Goal: Transaction & Acquisition: Download file/media

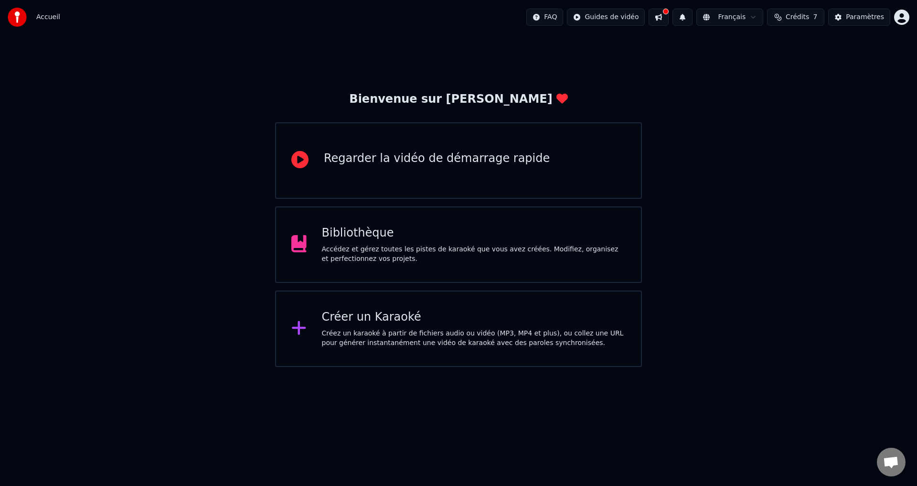
click at [500, 239] on div "Bibliothèque" at bounding box center [474, 232] width 304 height 15
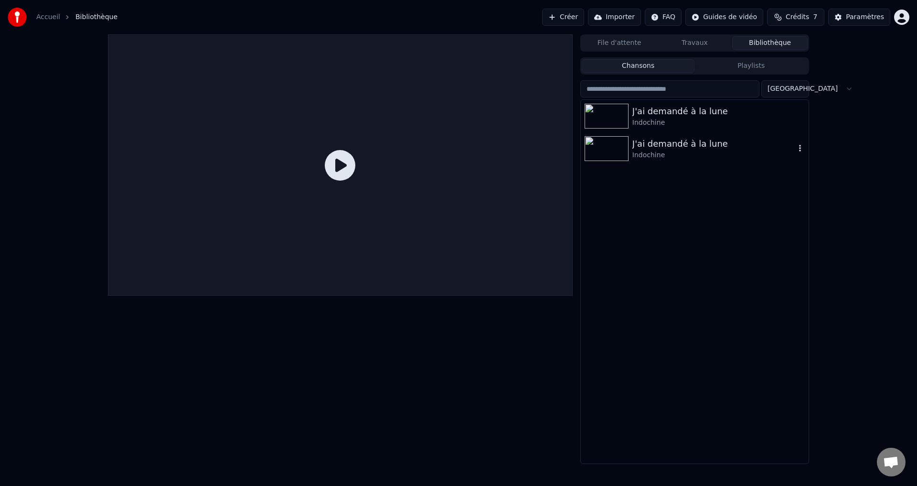
click at [686, 160] on div "J'ai demandé à la lune Indochine" at bounding box center [695, 148] width 228 height 32
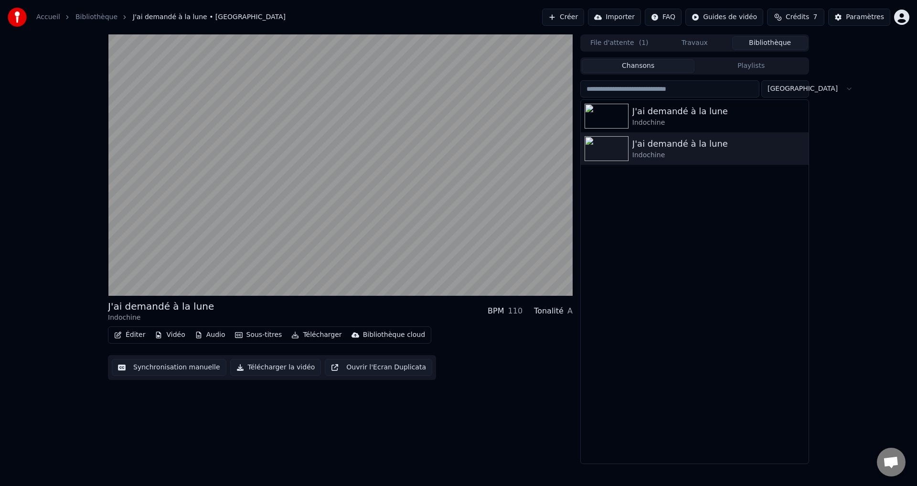
click at [441, 433] on div "J'ai demandé à la lune Indochine BPM 110 Tonalité A Éditer Vidéo Audio Sous-tit…" at bounding box center [340, 248] width 465 height 429
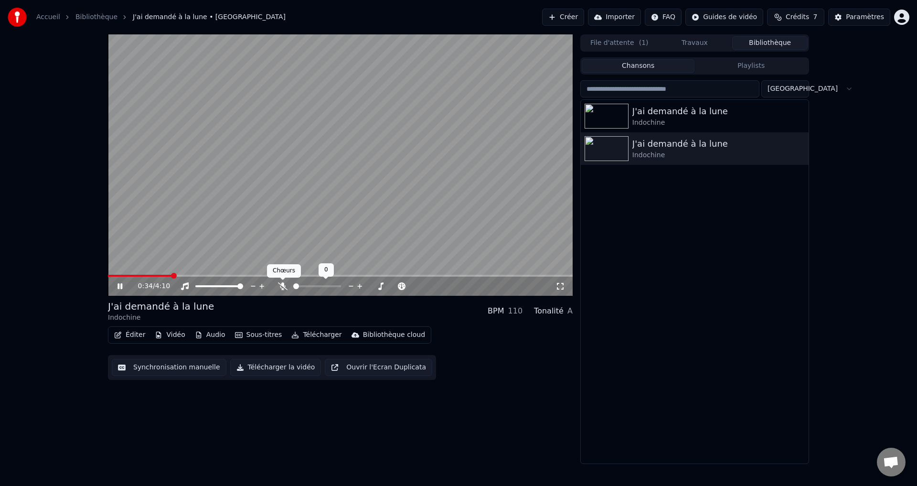
click at [279, 284] on icon at bounding box center [283, 286] width 10 height 8
click at [341, 286] on span at bounding box center [338, 286] width 6 height 6
click at [183, 371] on button "Synchronisation manuelle" at bounding box center [169, 367] width 115 height 17
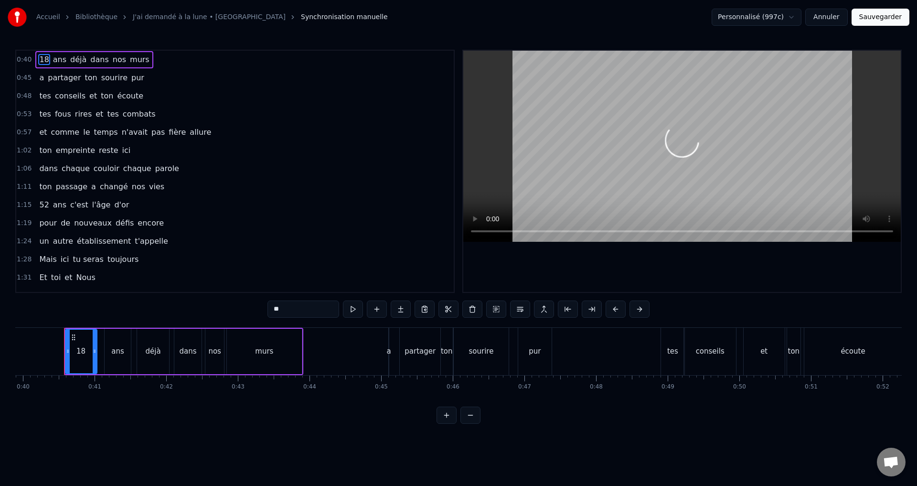
scroll to position [0, 2858]
click at [346, 308] on button at bounding box center [353, 308] width 20 height 17
click at [60, 305] on div "0:40 18 ans déjà dans nos murs 0:45 a partager ton sourire pur 0:48 tes conseil…" at bounding box center [458, 237] width 886 height 374
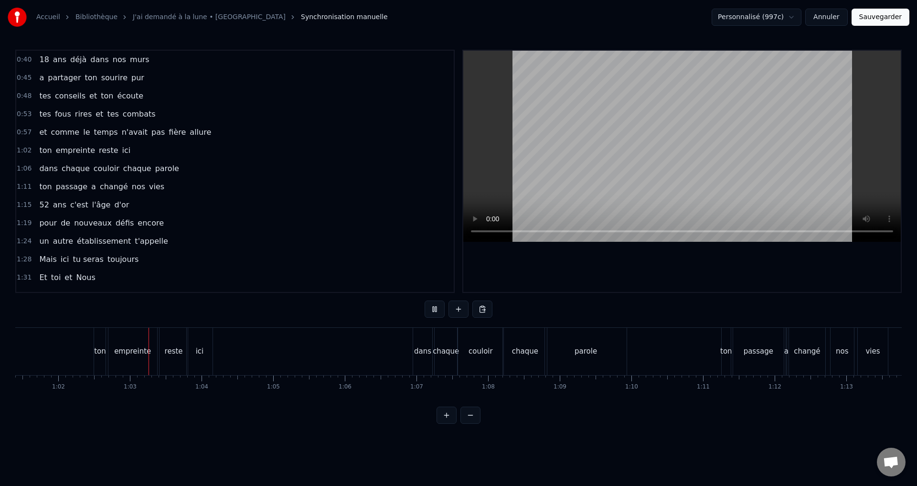
scroll to position [0, 4440]
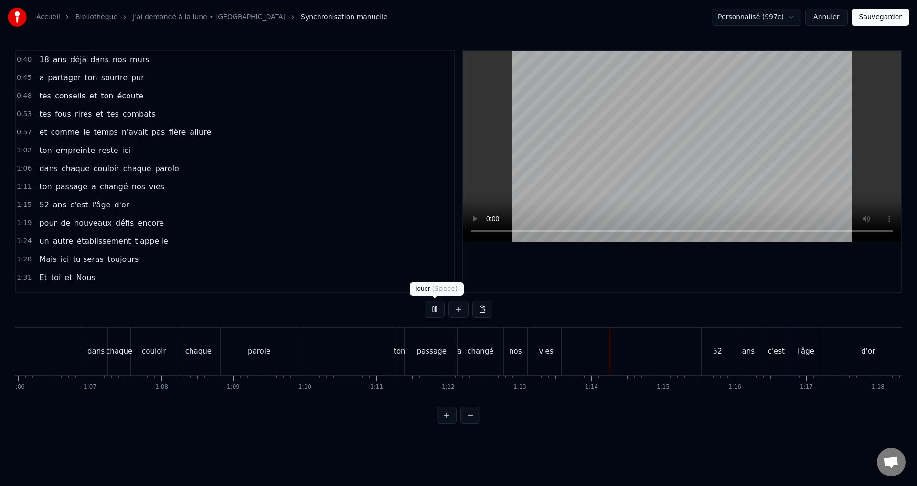
click at [434, 305] on button at bounding box center [435, 308] width 20 height 17
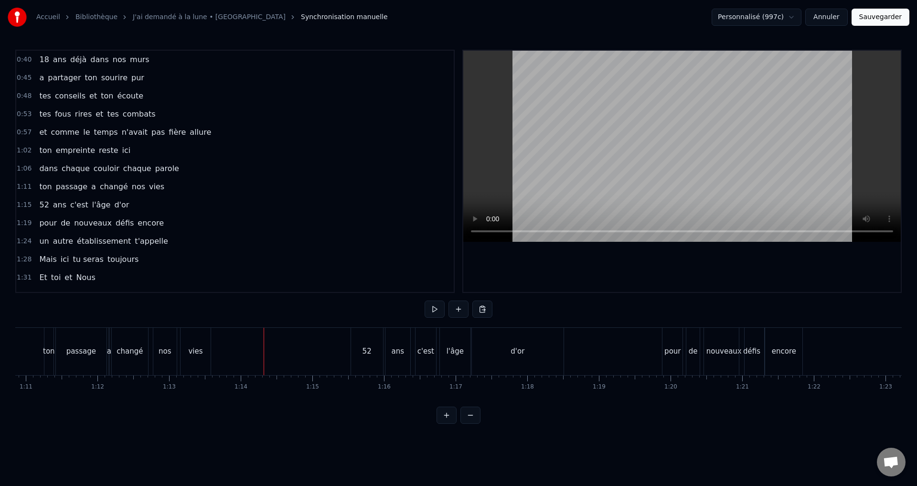
scroll to position [0, 4898]
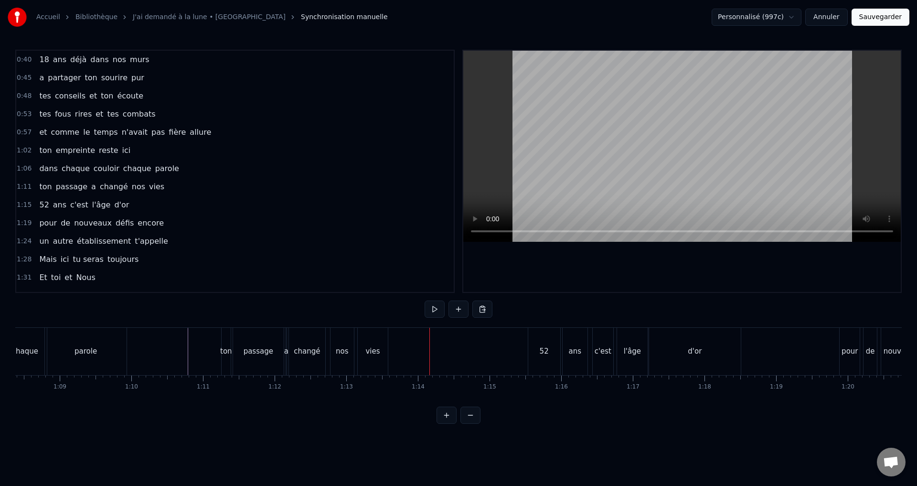
click at [362, 352] on div "vies" at bounding box center [373, 351] width 30 height 47
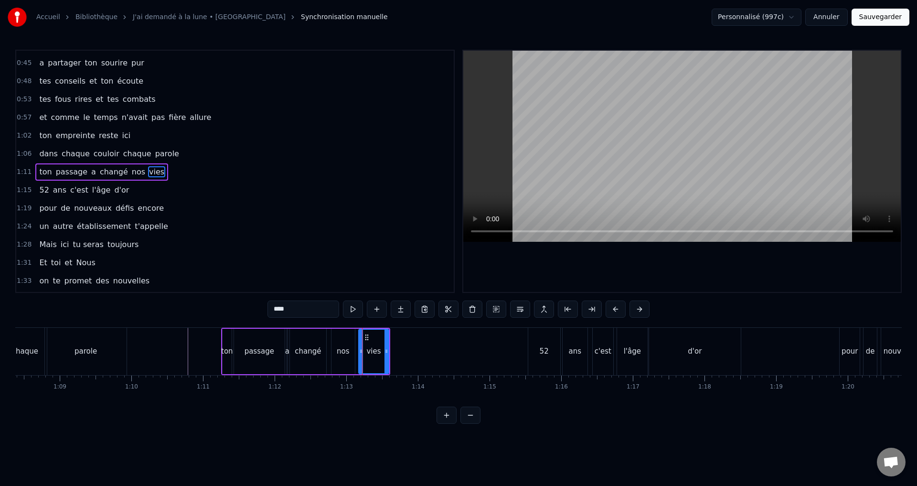
scroll to position [15, 0]
drag, startPoint x: 345, startPoint y: 358, endPoint x: 340, endPoint y: 356, distance: 5.6
click at [340, 356] on div "nos" at bounding box center [342, 351] width 23 height 45
drag, startPoint x: 333, startPoint y: 351, endPoint x: 326, endPoint y: 350, distance: 6.8
click at [326, 350] on icon at bounding box center [328, 351] width 4 height 8
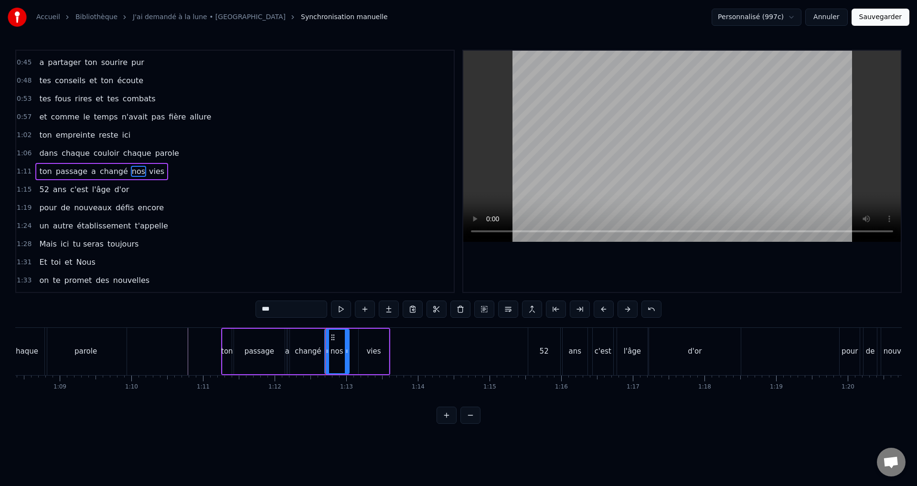
drag, startPoint x: 353, startPoint y: 356, endPoint x: 347, endPoint y: 356, distance: 5.7
click at [347, 356] on div at bounding box center [347, 350] width 4 height 43
click at [366, 357] on div "vies" at bounding box center [374, 351] width 30 height 45
type input "****"
drag, startPoint x: 360, startPoint y: 351, endPoint x: 351, endPoint y: 350, distance: 8.7
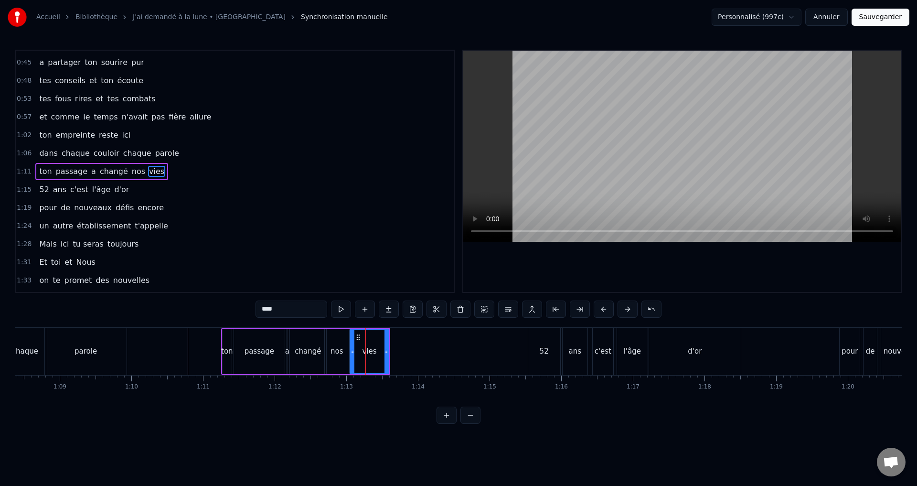
click at [351, 350] on icon at bounding box center [353, 351] width 4 height 8
drag, startPoint x: 386, startPoint y: 352, endPoint x: 381, endPoint y: 352, distance: 4.8
click at [381, 352] on icon at bounding box center [382, 351] width 4 height 8
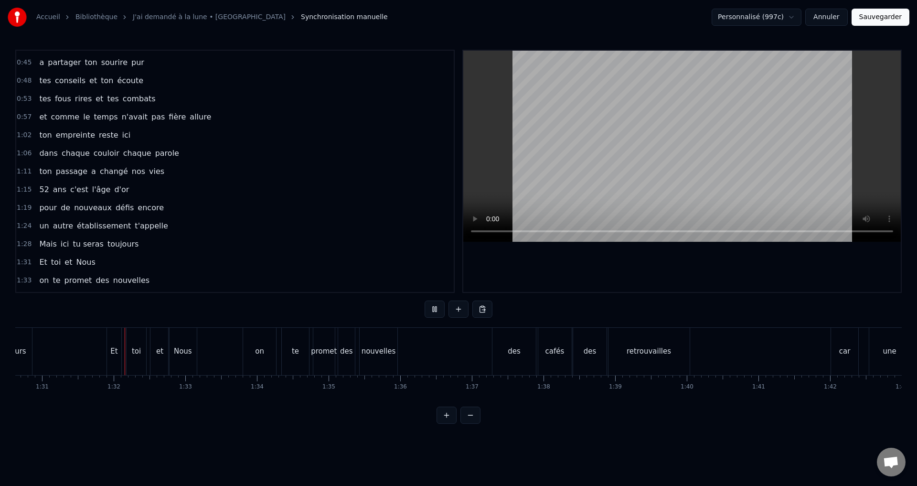
scroll to position [0, 6500]
click at [290, 351] on div "te" at bounding box center [287, 351] width 7 height 11
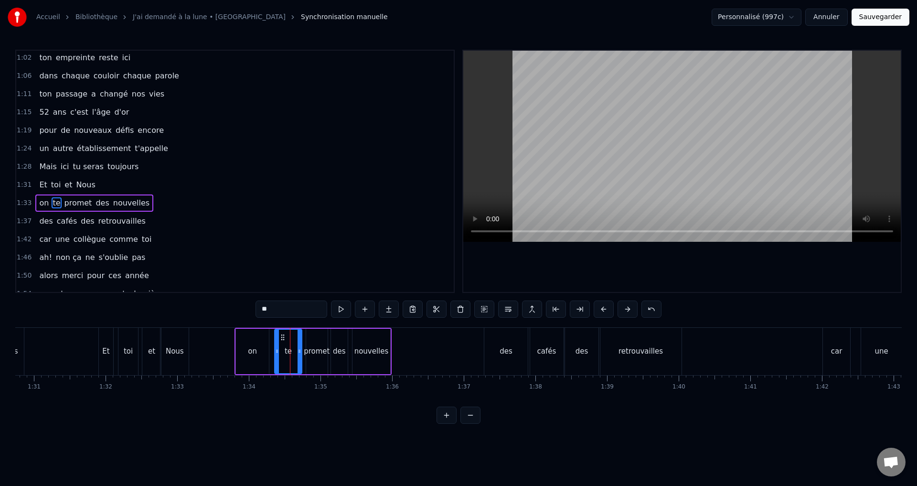
scroll to position [124, 0]
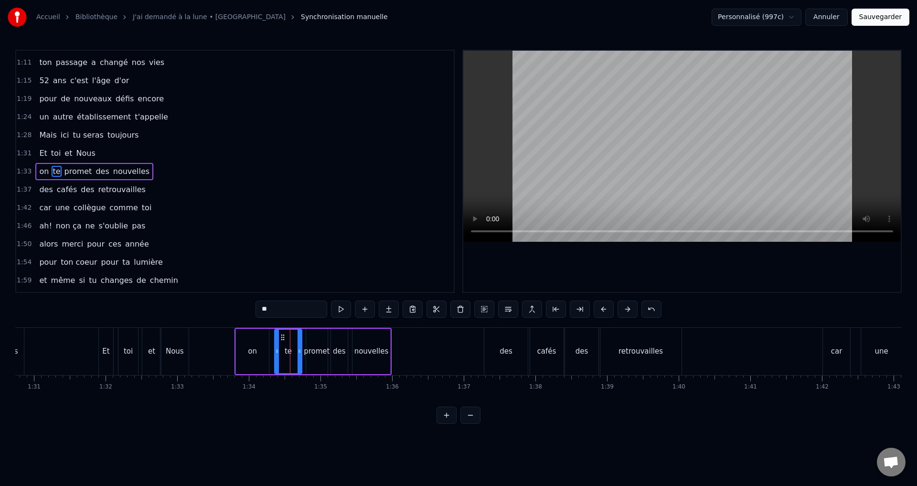
click at [299, 308] on input "**" at bounding box center [291, 308] width 72 height 17
click at [297, 312] on input "**" at bounding box center [291, 308] width 72 height 17
click at [277, 312] on input "**" at bounding box center [291, 308] width 72 height 17
click at [263, 348] on div "on" at bounding box center [252, 351] width 33 height 45
click at [280, 355] on div "te" at bounding box center [288, 351] width 27 height 45
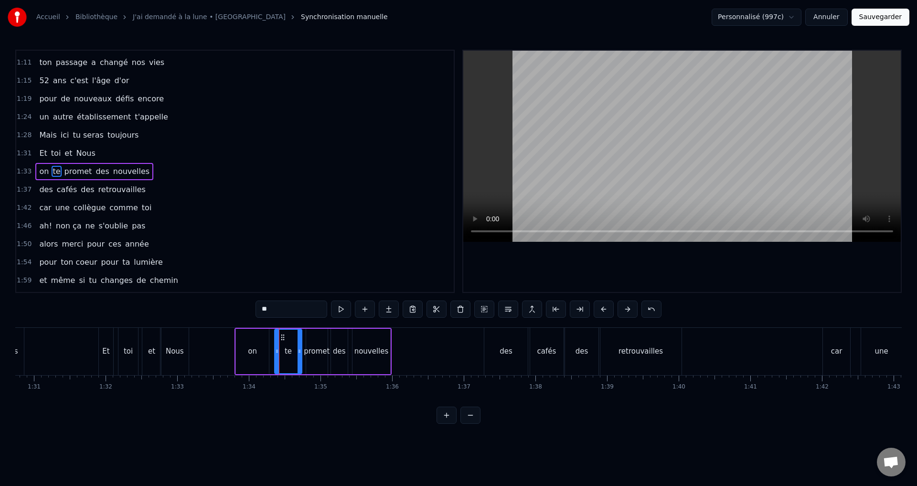
click at [275, 311] on input "**" at bounding box center [291, 308] width 72 height 17
click at [260, 312] on input "**" at bounding box center [291, 308] width 72 height 17
click at [280, 312] on input "**" at bounding box center [291, 308] width 72 height 17
click at [280, 311] on input "**" at bounding box center [291, 308] width 72 height 17
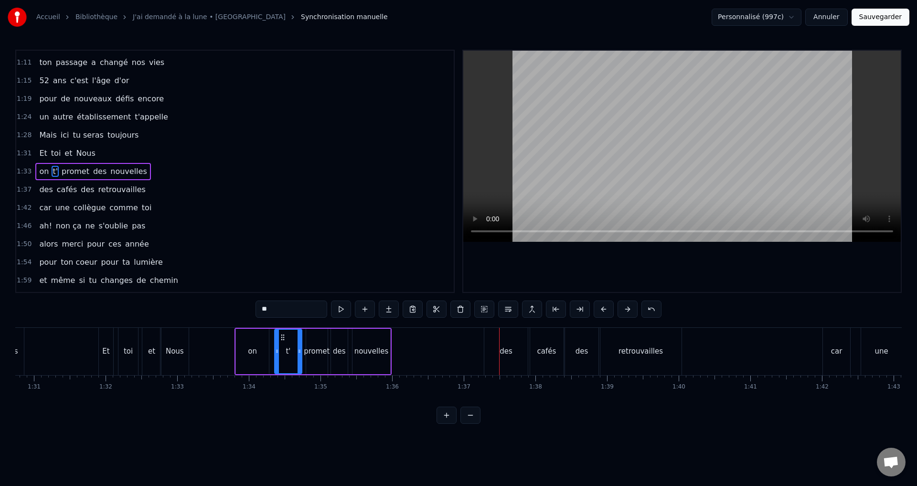
click at [560, 351] on div "cafés" at bounding box center [546, 351] width 33 height 47
type input "*****"
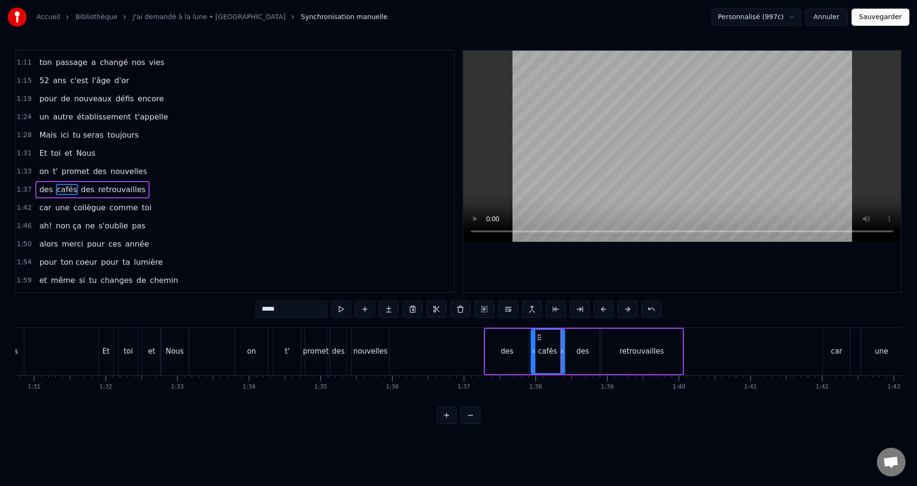
scroll to position [142, 0]
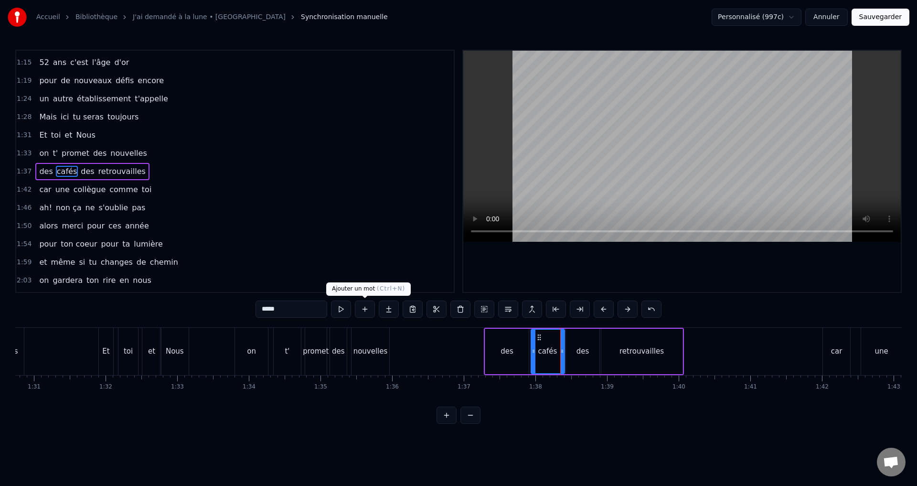
click at [371, 309] on button at bounding box center [365, 308] width 20 height 17
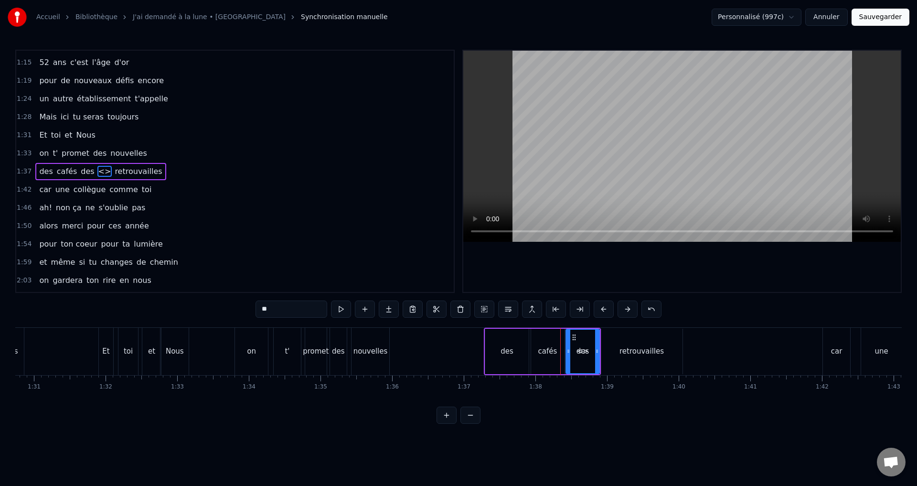
click at [639, 355] on div "retrouvailles" at bounding box center [641, 351] width 44 height 11
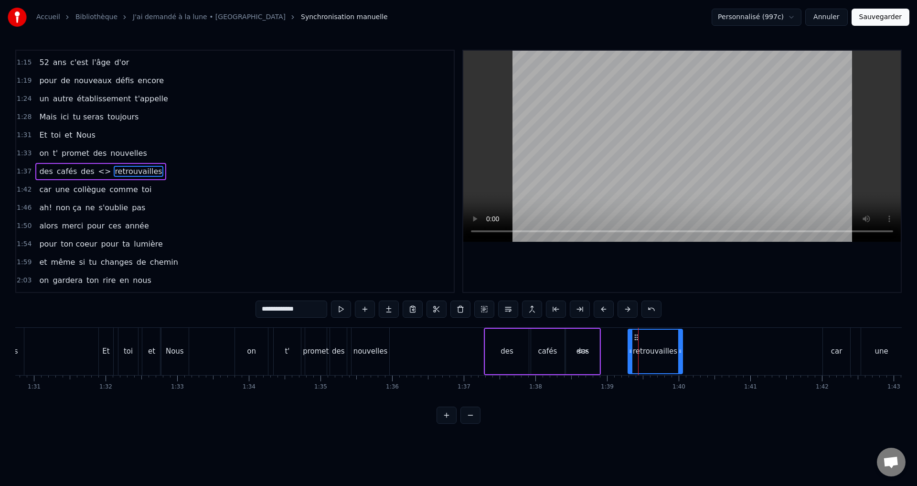
drag, startPoint x: 604, startPoint y: 353, endPoint x: 630, endPoint y: 352, distance: 26.3
click at [632, 354] on icon at bounding box center [630, 351] width 4 height 8
click at [577, 366] on div "<>" at bounding box center [582, 351] width 33 height 45
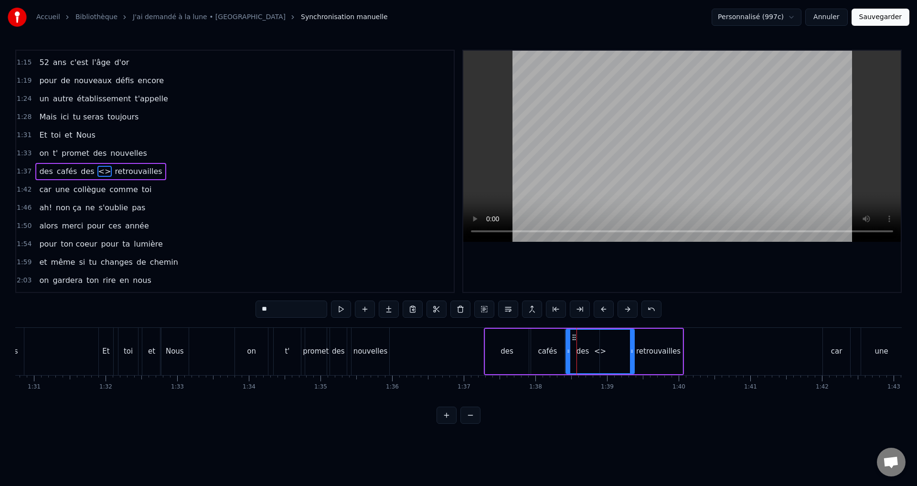
drag, startPoint x: 596, startPoint y: 344, endPoint x: 631, endPoint y: 347, distance: 34.9
click at [631, 347] on div at bounding box center [632, 350] width 4 height 43
drag, startPoint x: 287, startPoint y: 307, endPoint x: 237, endPoint y: 312, distance: 49.5
click at [237, 312] on div "0:40 18 ans déjà dans nos murs 0:45 a partager ton sourire pur 0:48 tes conseil…" at bounding box center [458, 237] width 886 height 374
drag, startPoint x: 633, startPoint y: 356, endPoint x: 573, endPoint y: 355, distance: 60.2
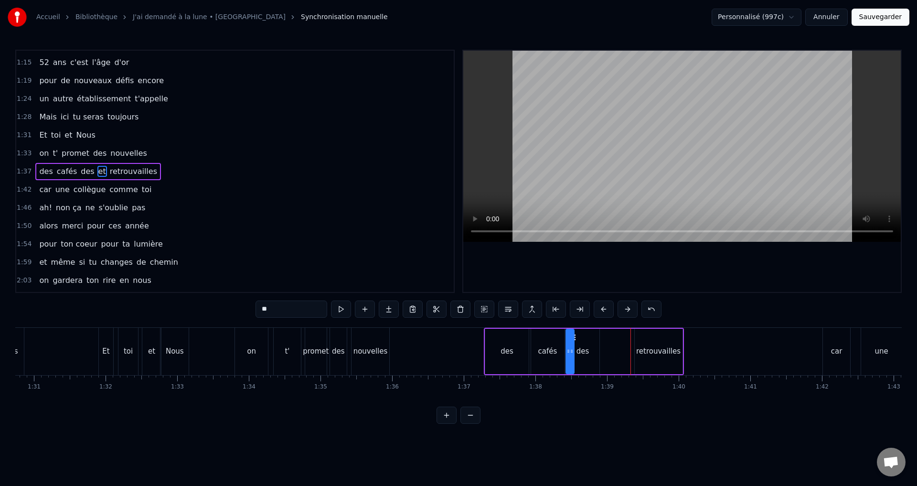
click at [573, 355] on div at bounding box center [572, 350] width 4 height 43
click at [585, 359] on div "des" at bounding box center [582, 351] width 33 height 45
drag, startPoint x: 597, startPoint y: 355, endPoint x: 628, endPoint y: 356, distance: 30.6
click at [628, 356] on div at bounding box center [628, 350] width 4 height 43
drag, startPoint x: 567, startPoint y: 350, endPoint x: 584, endPoint y: 352, distance: 16.5
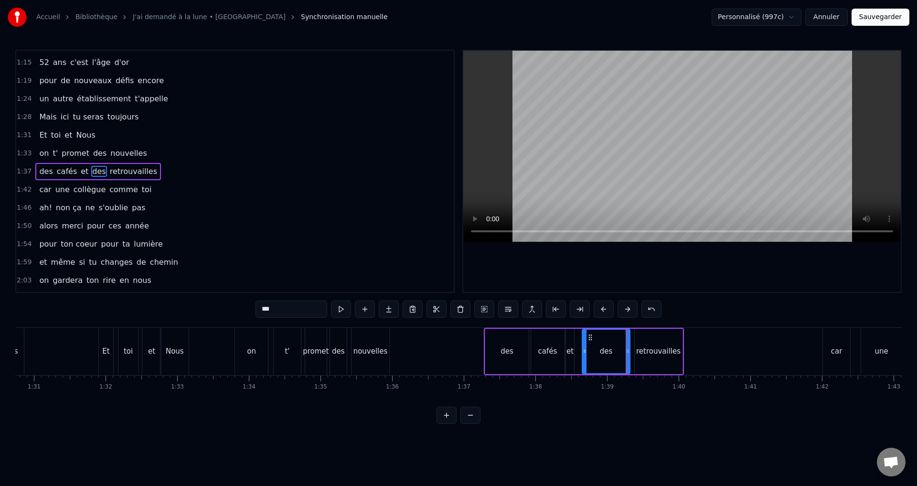
click at [628, 346] on div at bounding box center [628, 350] width 4 height 43
drag, startPoint x: 584, startPoint y: 351, endPoint x: 578, endPoint y: 351, distance: 6.2
click at [578, 351] on icon at bounding box center [578, 351] width 4 height 8
drag, startPoint x: 627, startPoint y: 348, endPoint x: 617, endPoint y: 349, distance: 10.1
click at [617, 349] on icon at bounding box center [618, 351] width 4 height 8
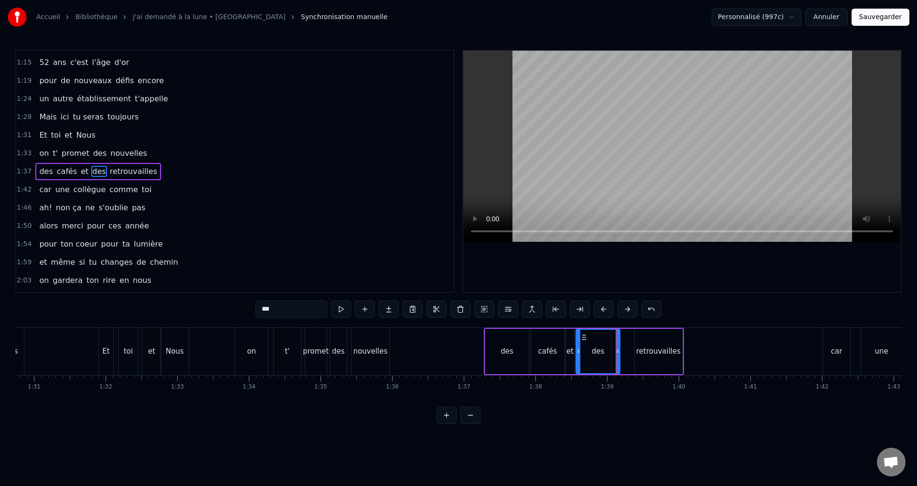
click at [638, 350] on div "retrouvailles" at bounding box center [659, 351] width 48 height 45
type input "**********"
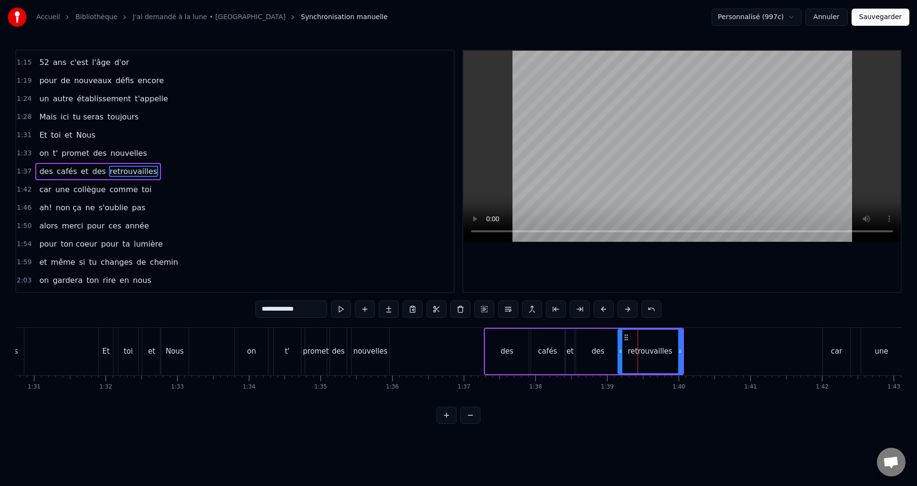
drag, startPoint x: 636, startPoint y: 351, endPoint x: 619, endPoint y: 351, distance: 16.7
click at [619, 351] on icon at bounding box center [620, 351] width 4 height 8
drag, startPoint x: 680, startPoint y: 348, endPoint x: 671, endPoint y: 348, distance: 8.6
click at [671, 348] on icon at bounding box center [671, 351] width 4 height 8
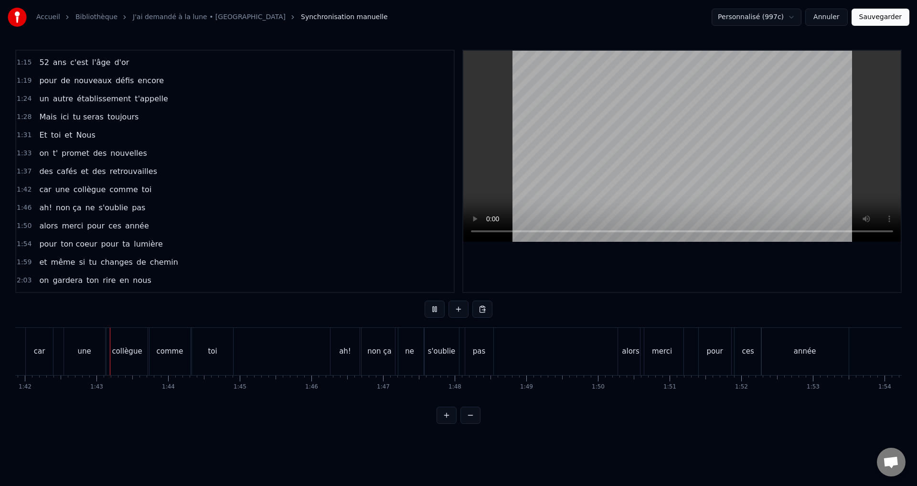
scroll to position [0, 7300]
click at [384, 351] on div "non ça" at bounding box center [376, 351] width 24 height 11
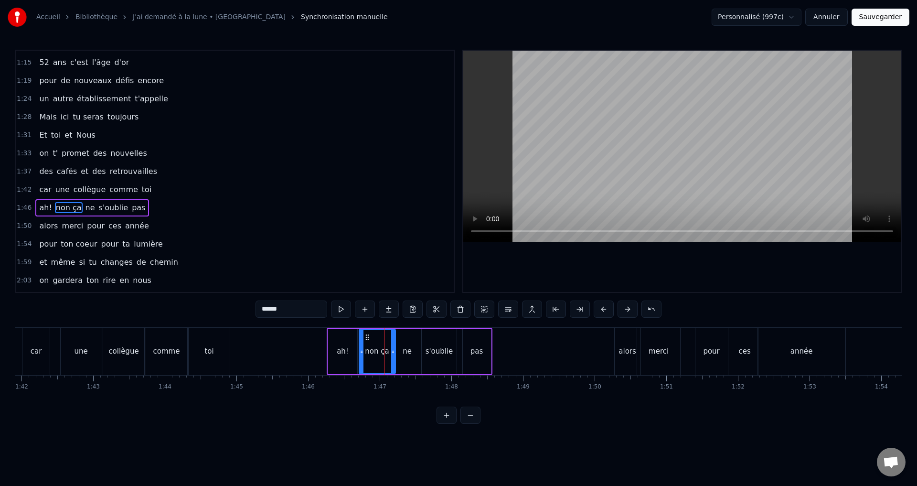
scroll to position [179, 0]
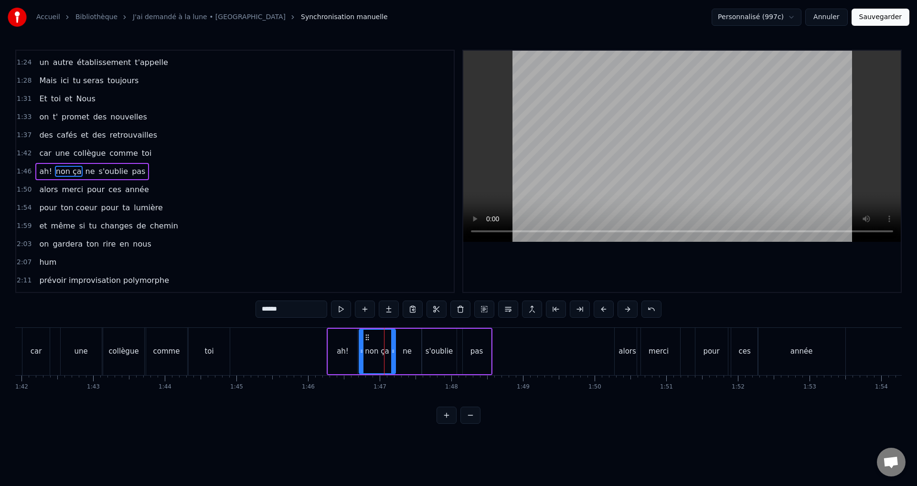
click at [411, 365] on div "ne" at bounding box center [407, 351] width 29 height 45
click at [261, 311] on input "**" at bounding box center [291, 308] width 72 height 17
type input "*****"
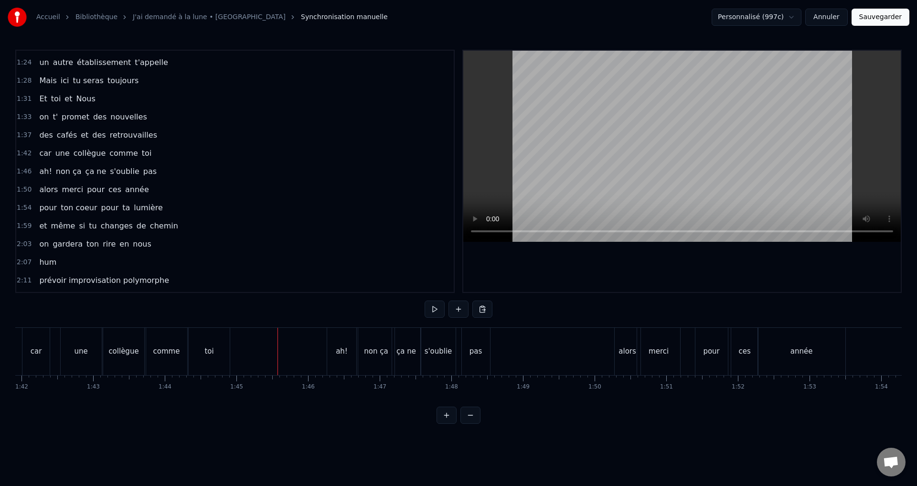
click at [374, 343] on div "non ça" at bounding box center [376, 351] width 36 height 47
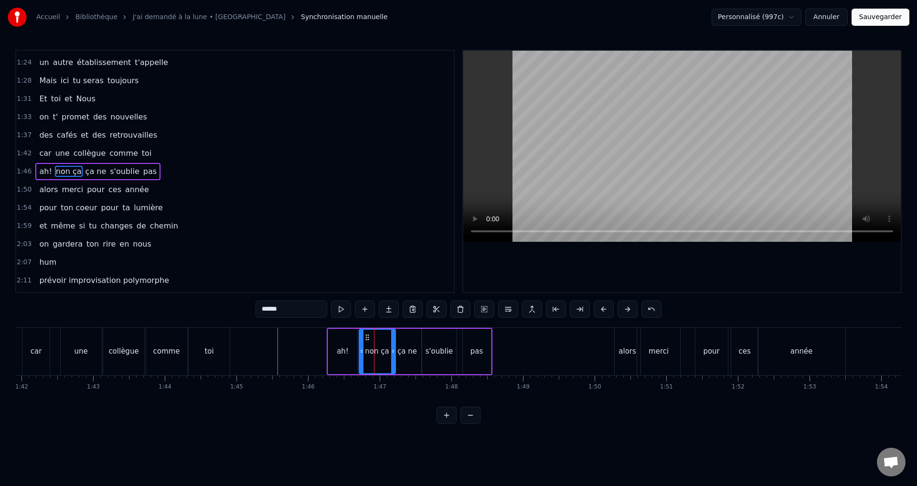
click at [302, 312] on input "******" at bounding box center [291, 308] width 72 height 17
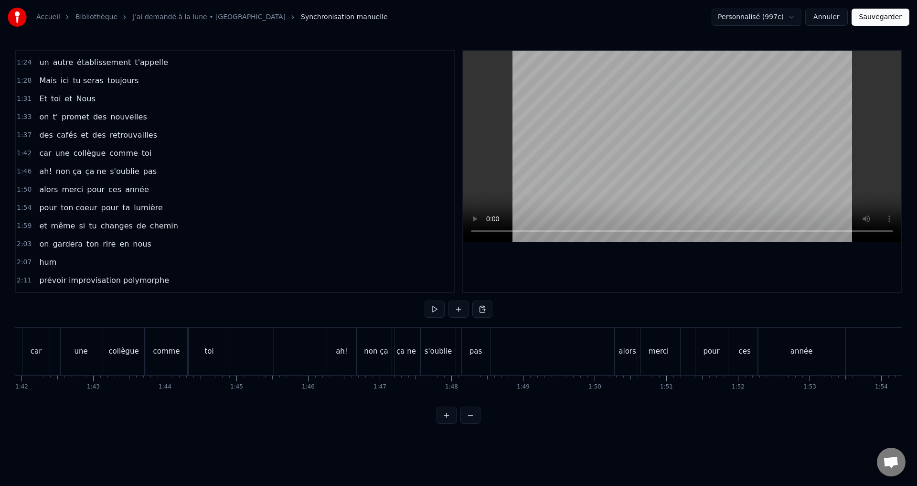
click at [333, 344] on div "ah!" at bounding box center [341, 351] width 29 height 47
click at [405, 358] on div "ça ne" at bounding box center [406, 351] width 29 height 47
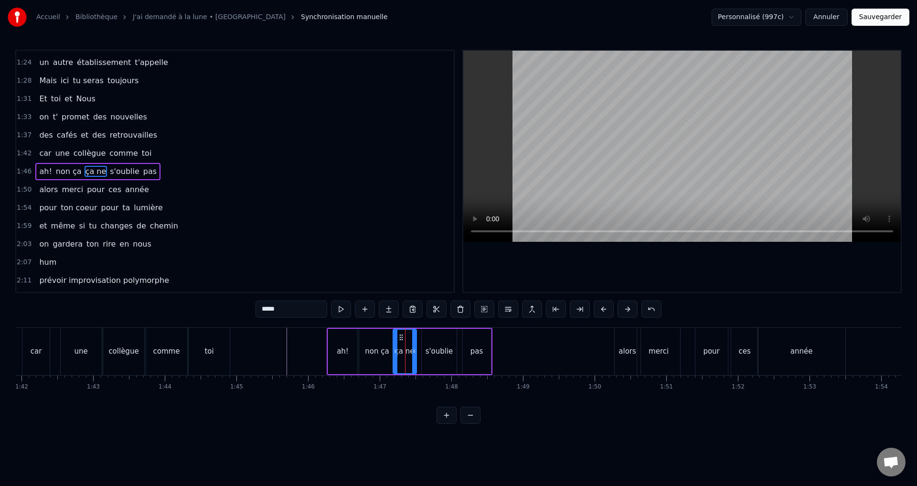
drag, startPoint x: 420, startPoint y: 360, endPoint x: 414, endPoint y: 359, distance: 5.3
click at [414, 359] on div at bounding box center [414, 350] width 4 height 43
click at [384, 358] on div "non ça" at bounding box center [377, 351] width 36 height 45
click at [435, 354] on div "s'oublie" at bounding box center [439, 351] width 28 height 11
type input "********"
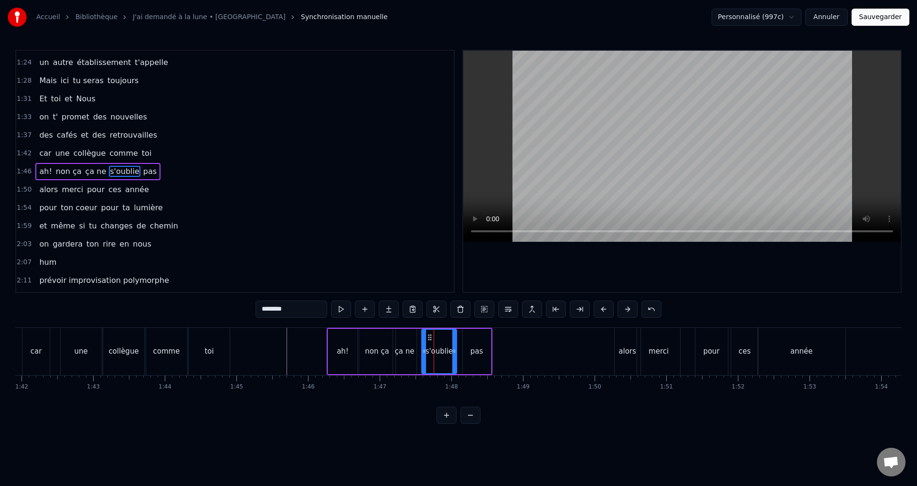
drag, startPoint x: 437, startPoint y: 363, endPoint x: 427, endPoint y: 362, distance: 10.5
click at [427, 362] on div "s'oublie" at bounding box center [439, 350] width 34 height 43
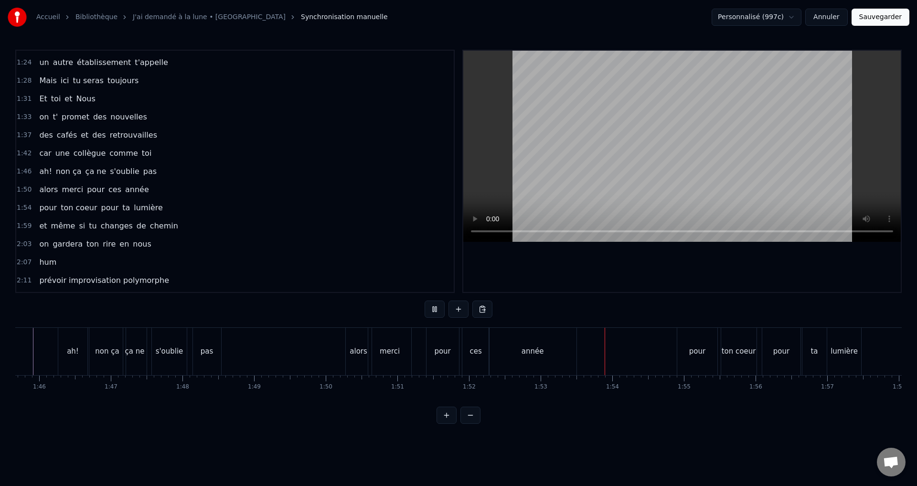
scroll to position [0, 7578]
click at [522, 364] on div "année" at bounding box center [522, 351] width 87 height 47
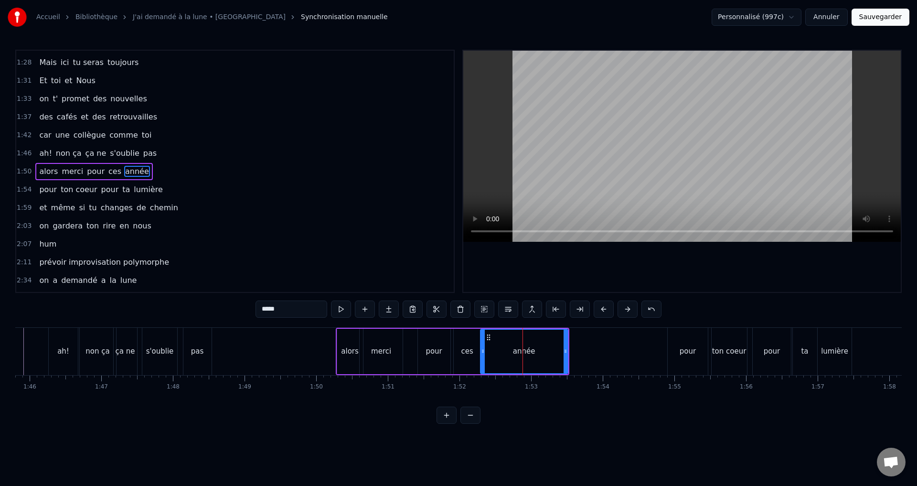
click at [289, 308] on input "*****" at bounding box center [291, 308] width 72 height 17
type input "******"
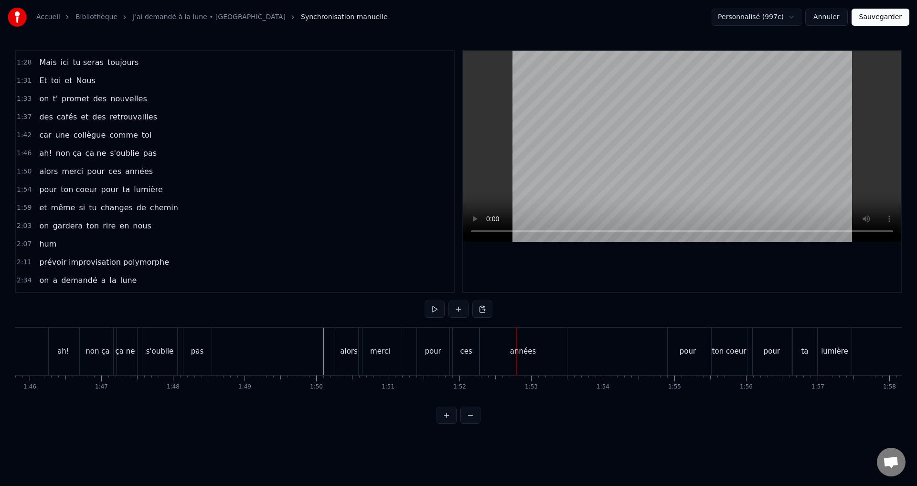
click at [412, 354] on div "alors merci pour ces années" at bounding box center [453, 351] width 234 height 47
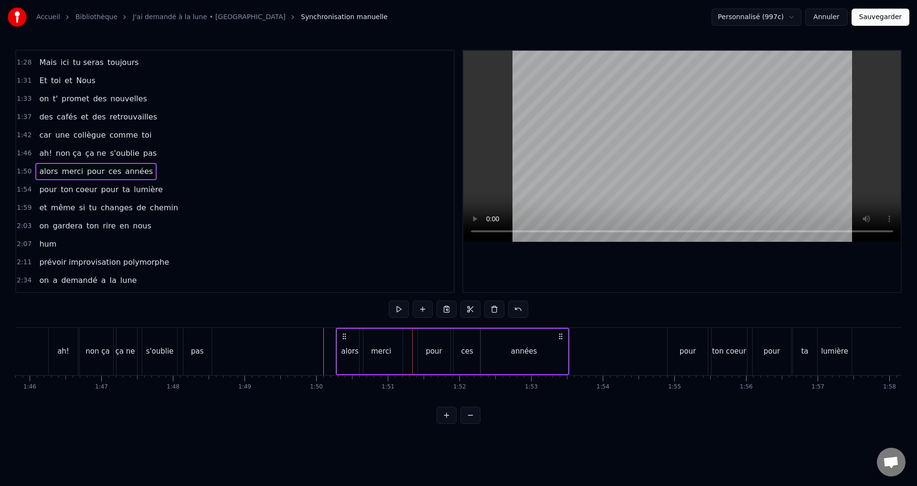
click at [424, 360] on div "pour" at bounding box center [434, 351] width 32 height 45
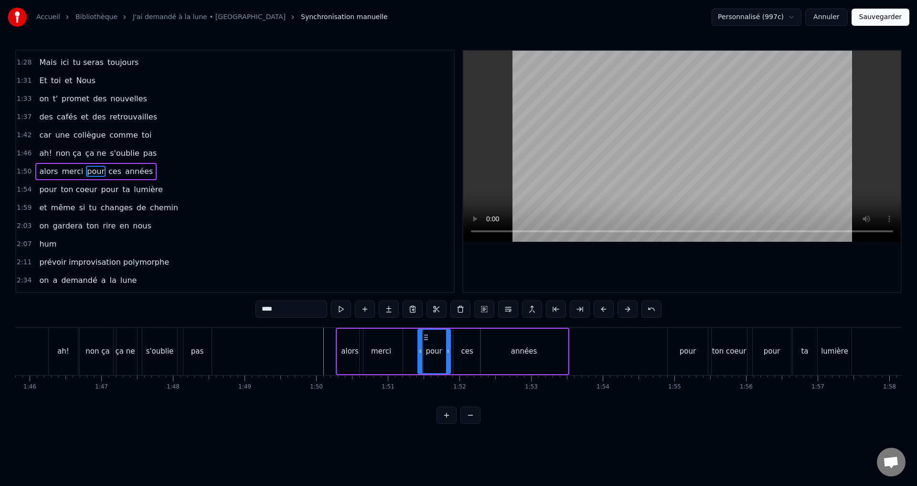
drag, startPoint x: 430, startPoint y: 359, endPoint x: 420, endPoint y: 359, distance: 10.5
click at [420, 359] on div "pour" at bounding box center [434, 350] width 32 height 43
drag, startPoint x: 419, startPoint y: 358, endPoint x: 407, endPoint y: 355, distance: 12.3
click at [407, 355] on div at bounding box center [408, 350] width 4 height 43
drag, startPoint x: 448, startPoint y: 351, endPoint x: 438, endPoint y: 350, distance: 10.1
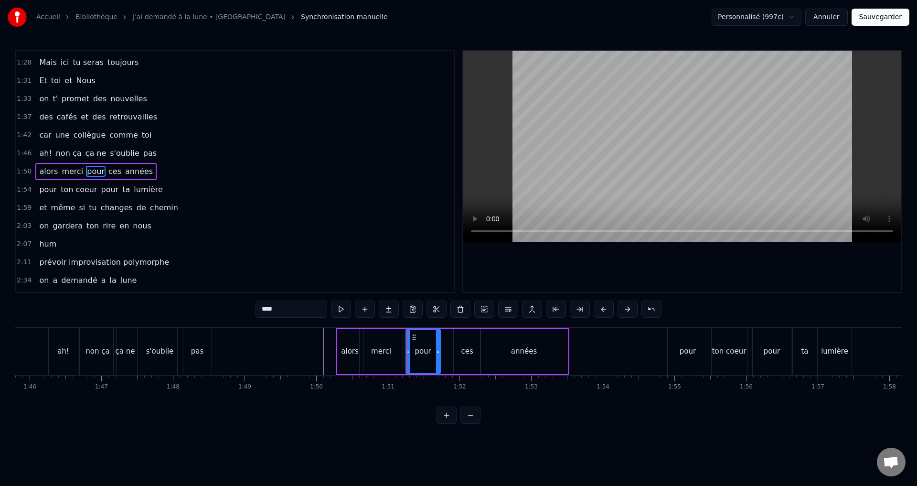
click at [438, 350] on icon at bounding box center [438, 351] width 4 height 8
click at [462, 352] on div "ces" at bounding box center [467, 351] width 12 height 11
drag, startPoint x: 456, startPoint y: 348, endPoint x: 444, endPoint y: 348, distance: 11.5
click at [444, 348] on icon at bounding box center [445, 351] width 4 height 8
drag, startPoint x: 478, startPoint y: 350, endPoint x: 466, endPoint y: 349, distance: 12.0
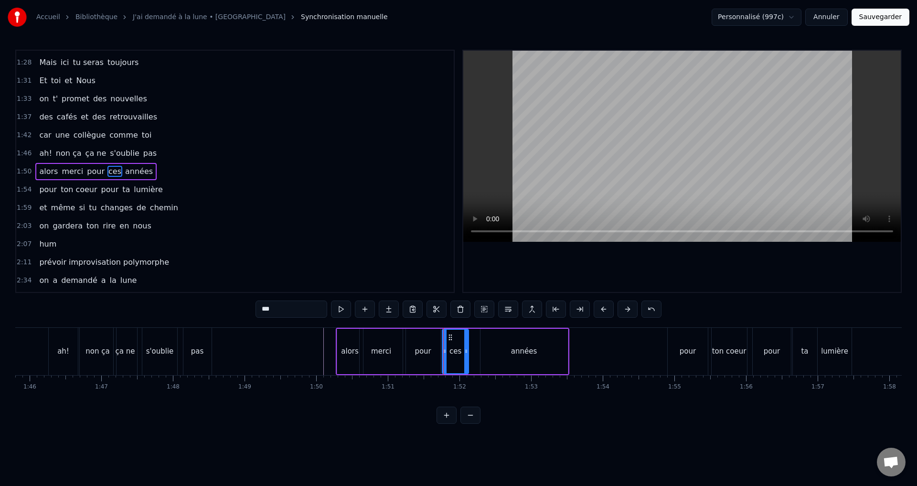
click at [466, 349] on icon at bounding box center [466, 351] width 4 height 8
click at [512, 351] on div "années" at bounding box center [523, 351] width 87 height 45
type input "******"
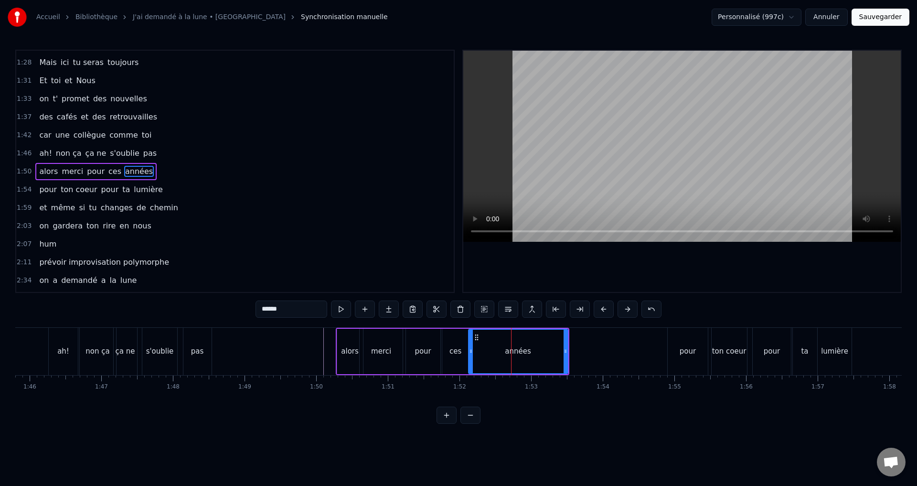
drag, startPoint x: 482, startPoint y: 348, endPoint x: 470, endPoint y: 348, distance: 11.9
click at [470, 348] on icon at bounding box center [471, 351] width 4 height 8
drag, startPoint x: 565, startPoint y: 346, endPoint x: 550, endPoint y: 345, distance: 14.8
click at [550, 345] on div at bounding box center [551, 350] width 4 height 43
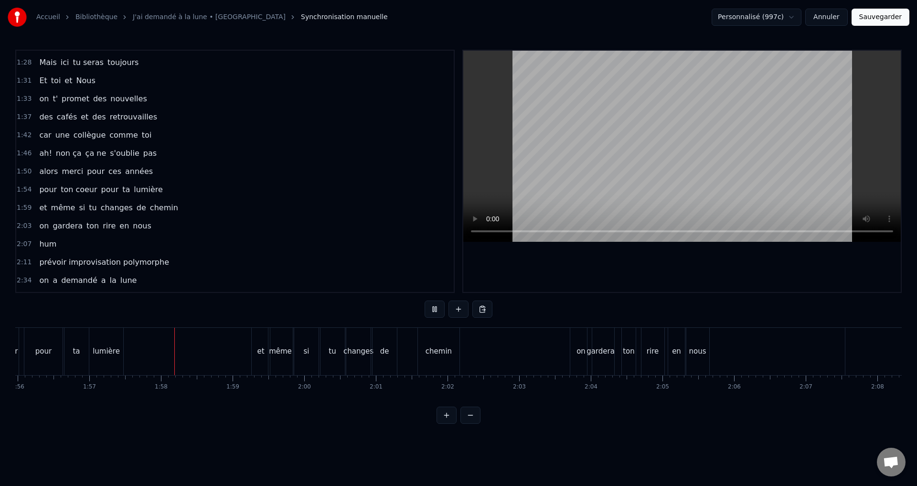
scroll to position [0, 8374]
click at [193, 358] on div "et" at bounding box center [193, 351] width 18 height 47
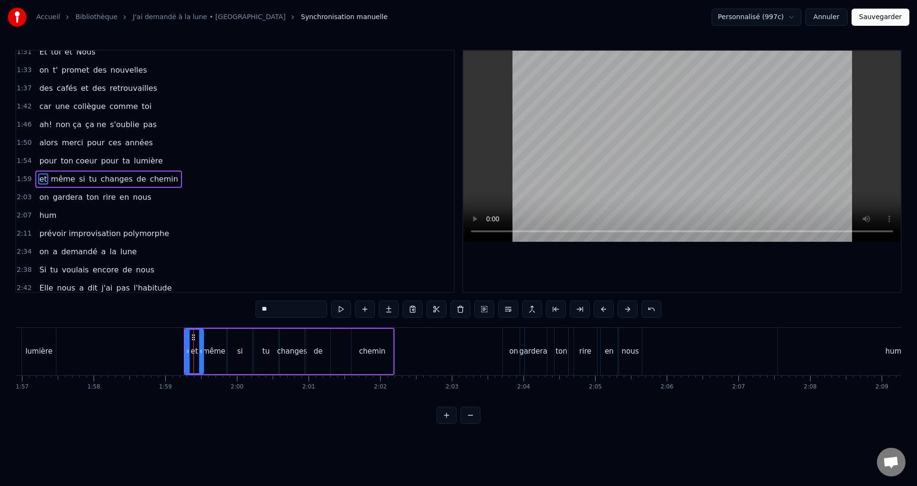
scroll to position [233, 0]
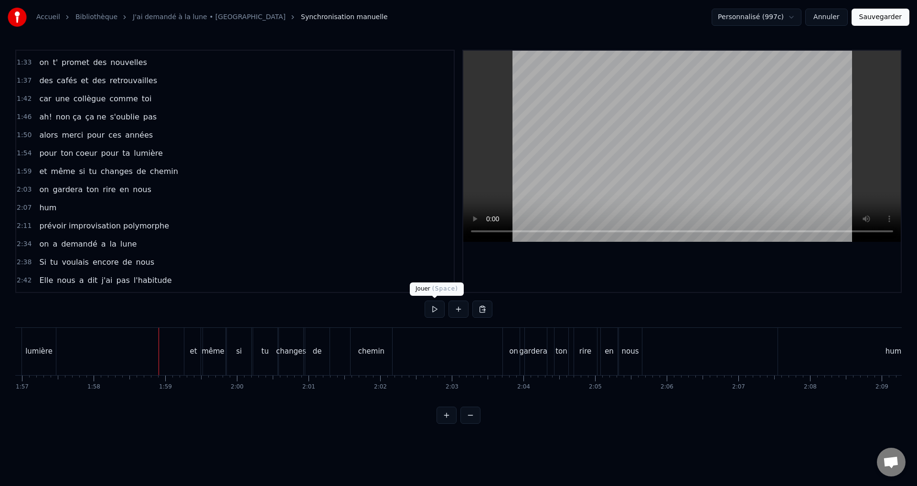
click at [434, 306] on button at bounding box center [435, 308] width 20 height 17
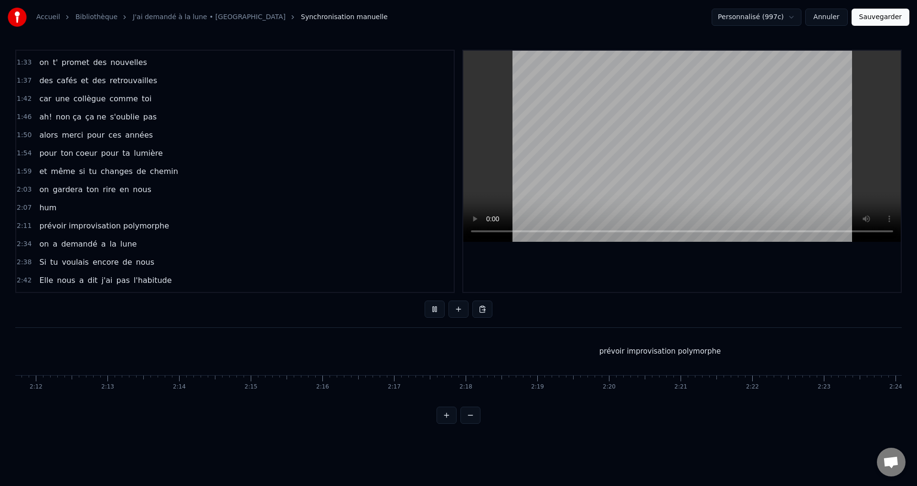
scroll to position [0, 9342]
click at [743, 353] on div "prévoir improvisation polymorphe" at bounding box center [753, 351] width 122 height 11
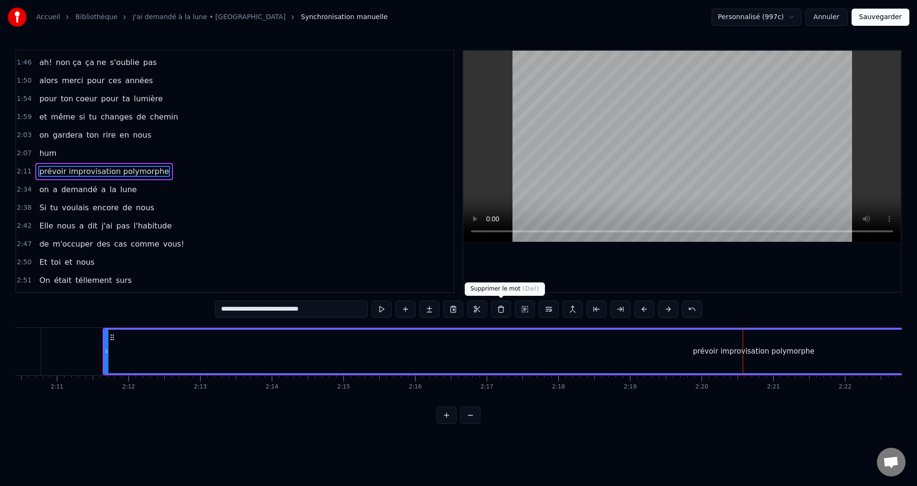
click at [501, 309] on button at bounding box center [501, 308] width 20 height 17
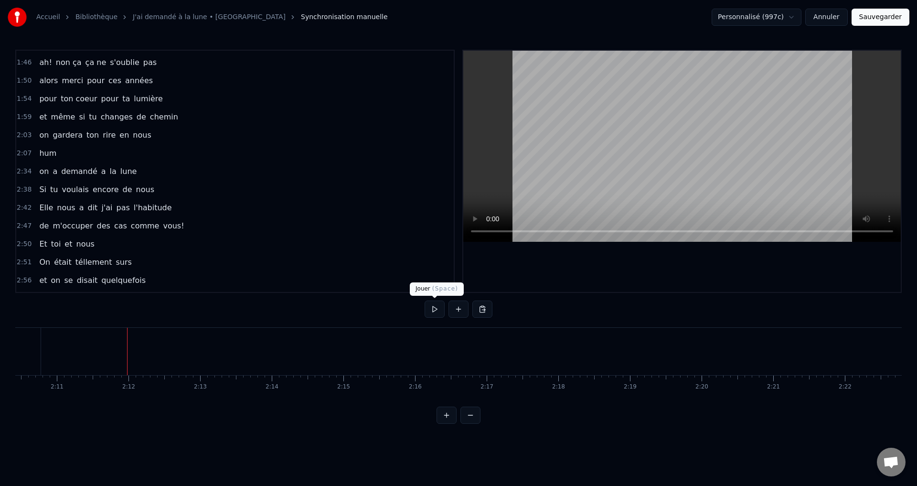
click at [434, 310] on button at bounding box center [435, 308] width 20 height 17
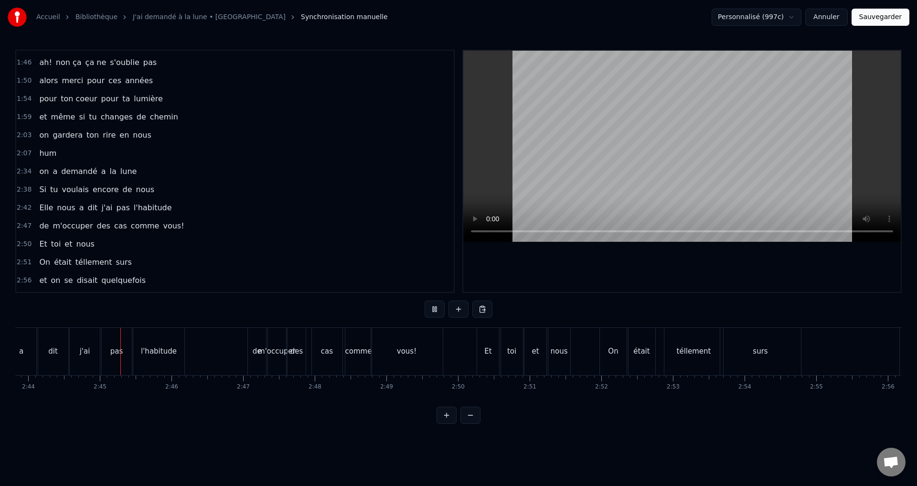
scroll to position [0, 11749]
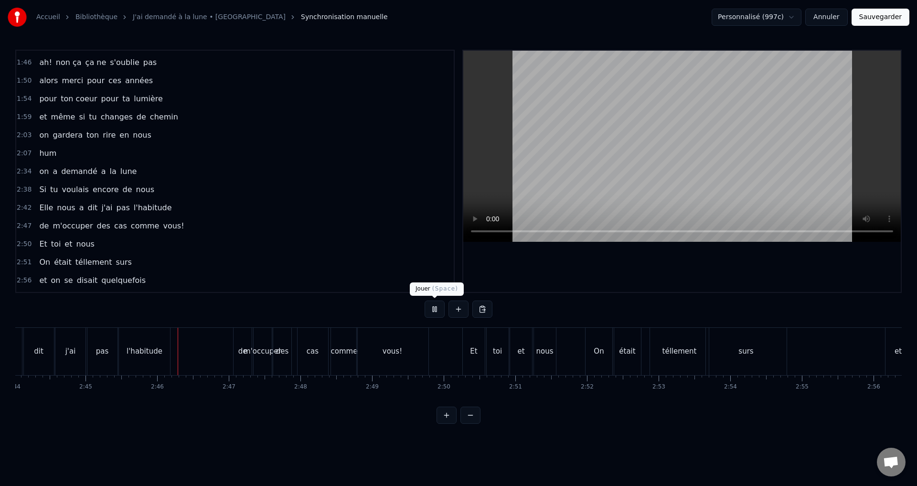
click at [425, 303] on button at bounding box center [435, 308] width 20 height 17
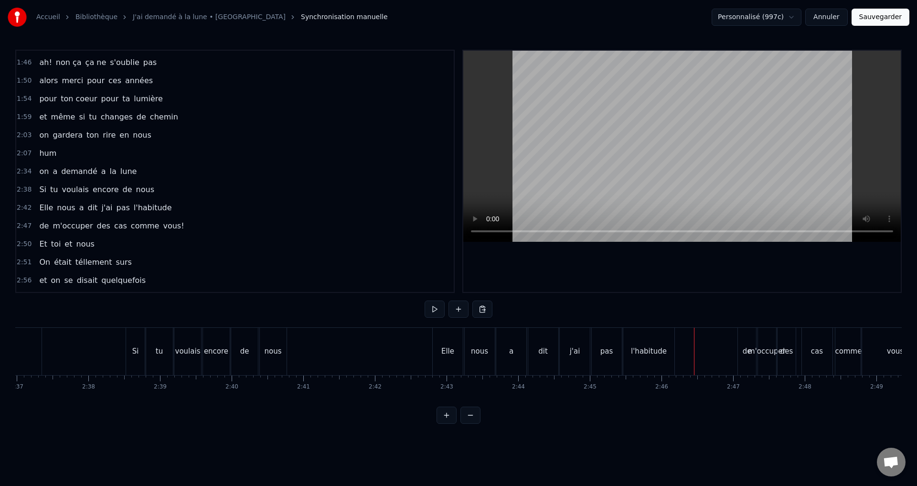
scroll to position [0, 11225]
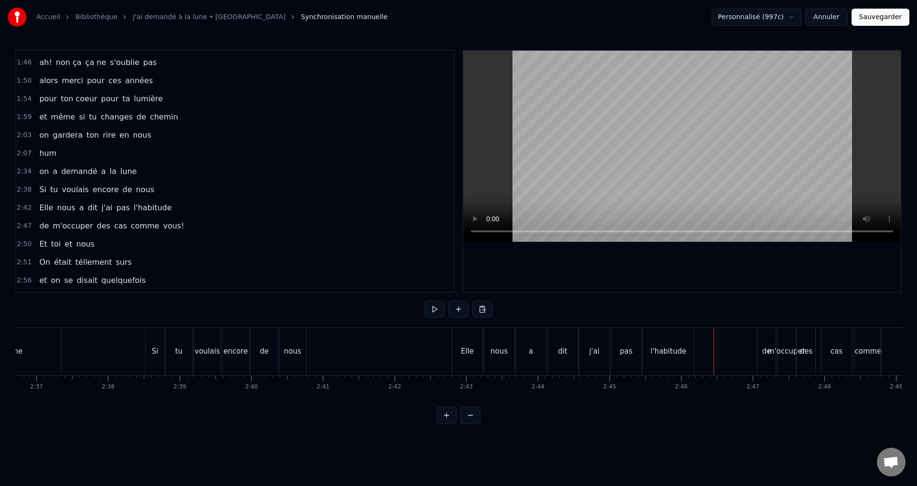
click at [532, 356] on div "a" at bounding box center [531, 351] width 4 height 11
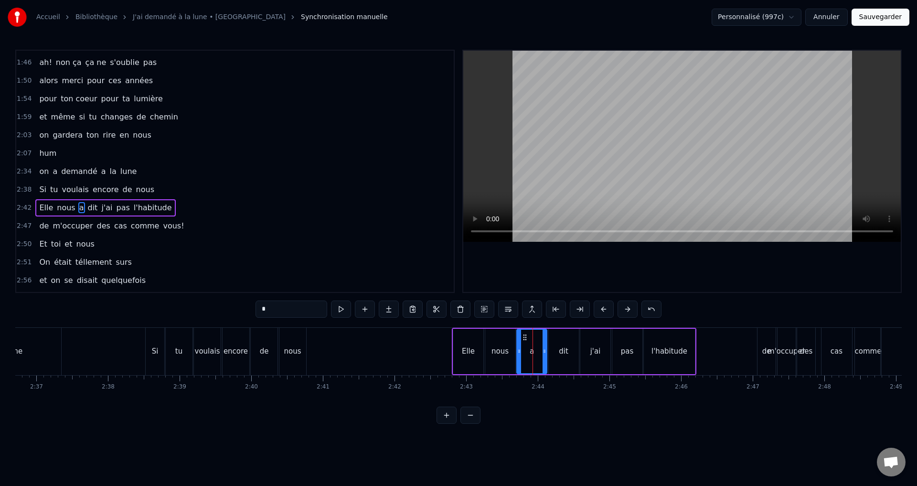
scroll to position [324, 0]
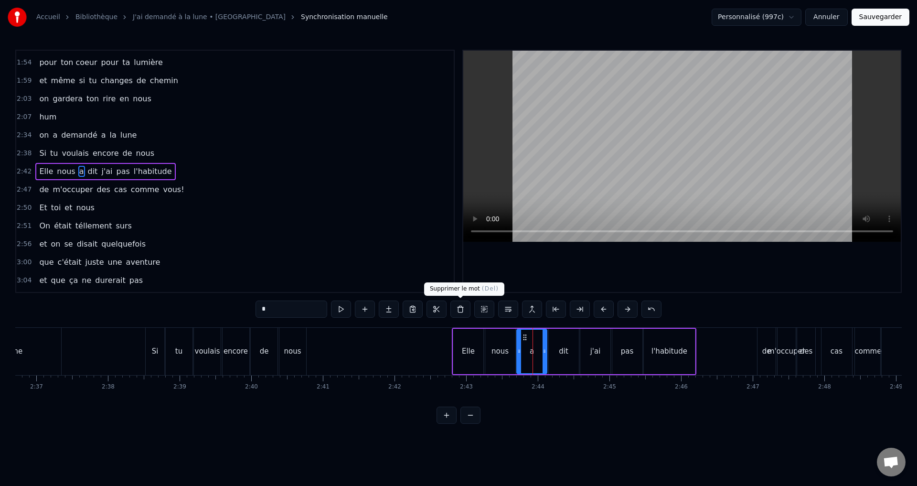
click at [461, 305] on button at bounding box center [460, 308] width 20 height 17
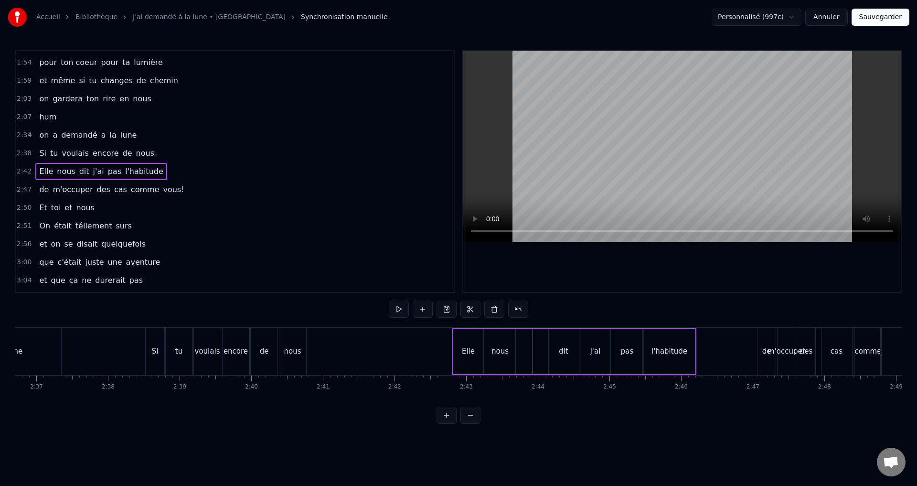
click at [558, 350] on div "dit" at bounding box center [564, 351] width 30 height 45
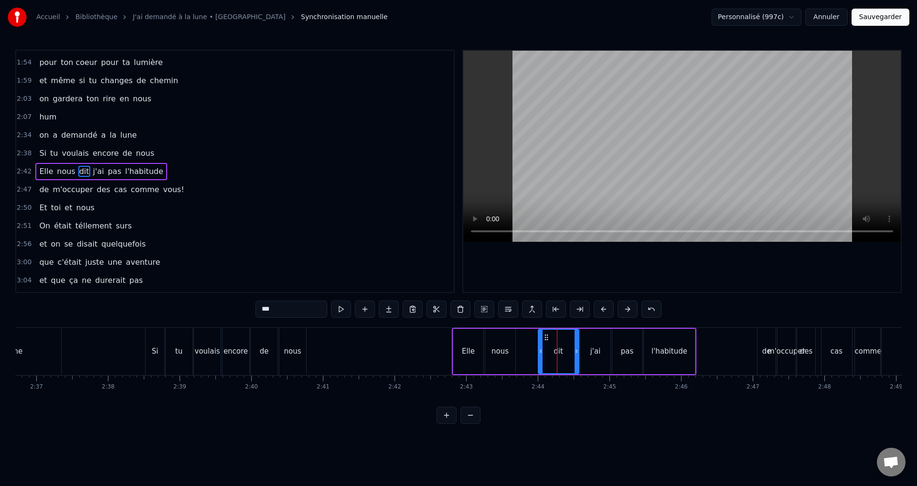
drag, startPoint x: 552, startPoint y: 350, endPoint x: 546, endPoint y: 349, distance: 5.8
click at [541, 349] on icon at bounding box center [541, 351] width 4 height 8
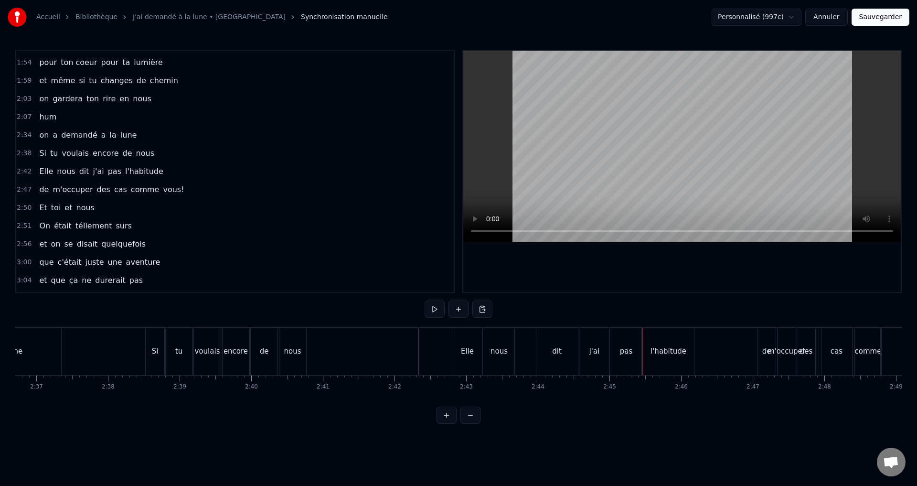
click at [544, 356] on div "dit" at bounding box center [557, 351] width 42 height 47
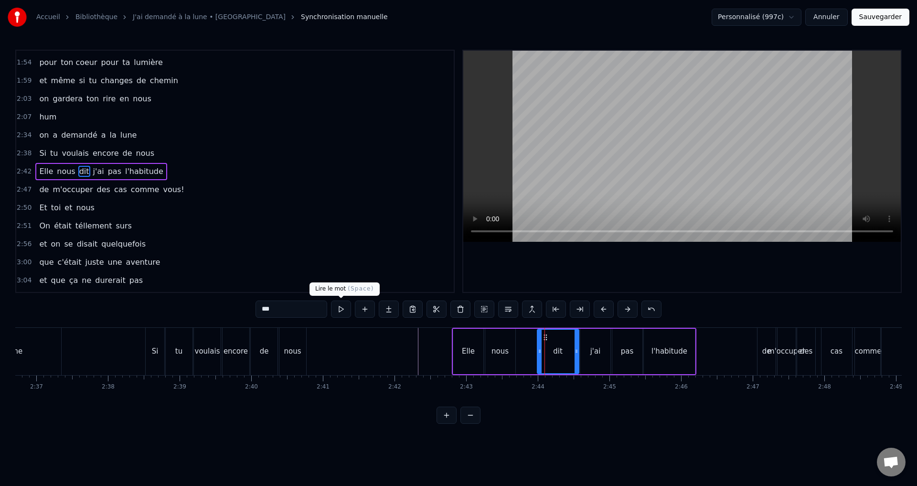
click at [299, 311] on input "***" at bounding box center [291, 308] width 72 height 17
type input "*****"
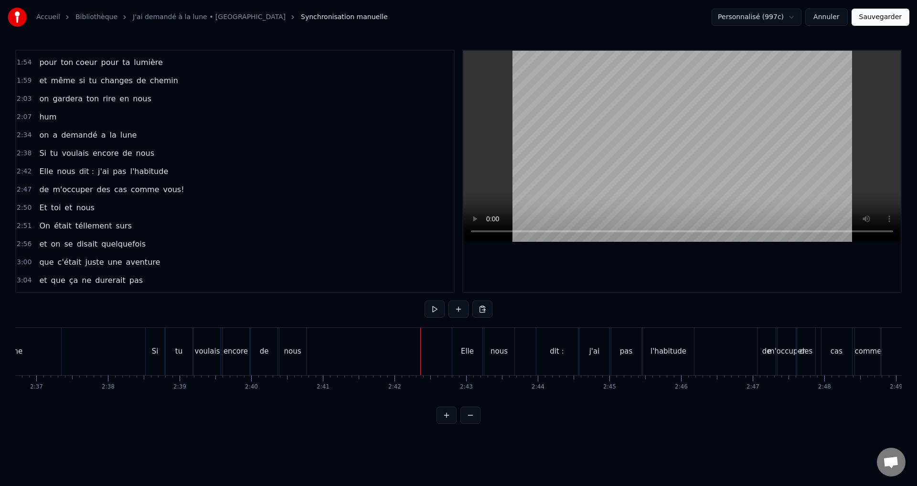
click at [555, 339] on div "dit :" at bounding box center [557, 351] width 42 height 47
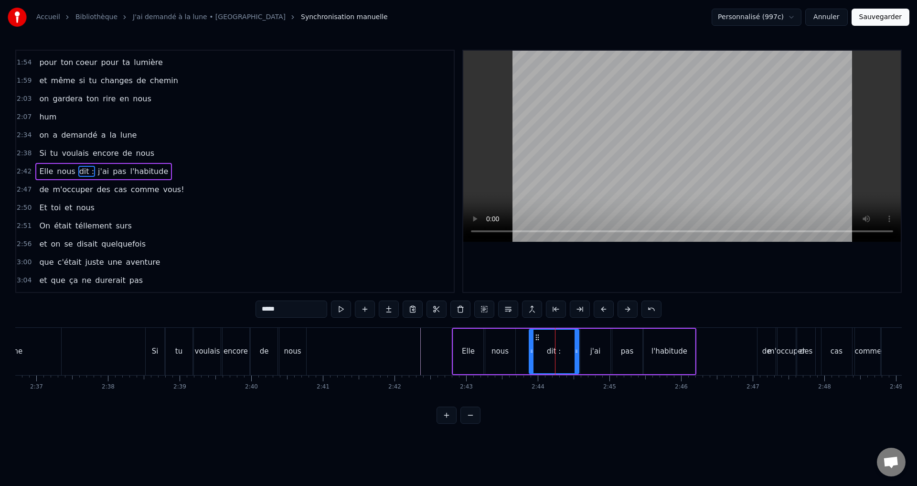
drag, startPoint x: 537, startPoint y: 352, endPoint x: 527, endPoint y: 348, distance: 10.9
click at [530, 348] on icon at bounding box center [532, 351] width 4 height 8
drag, startPoint x: 576, startPoint y: 350, endPoint x: 567, endPoint y: 348, distance: 9.3
click at [568, 348] on icon at bounding box center [570, 351] width 4 height 8
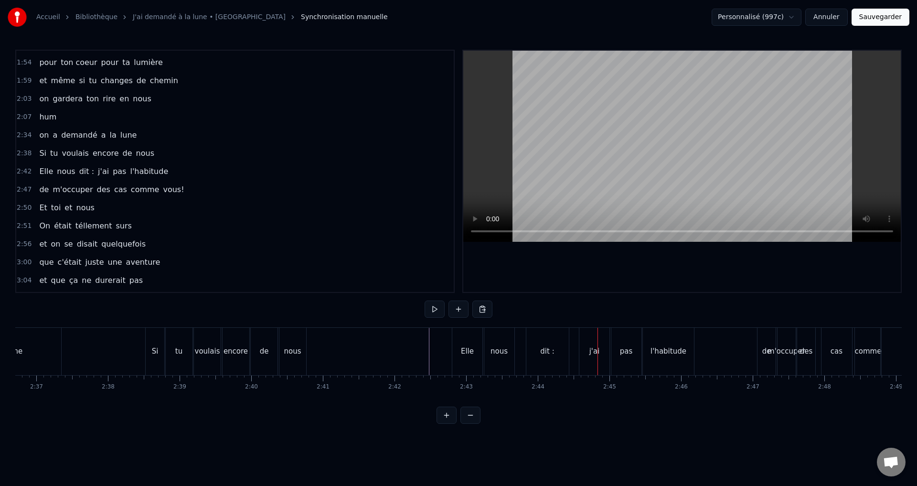
click at [464, 352] on div "Elle" at bounding box center [467, 351] width 13 height 11
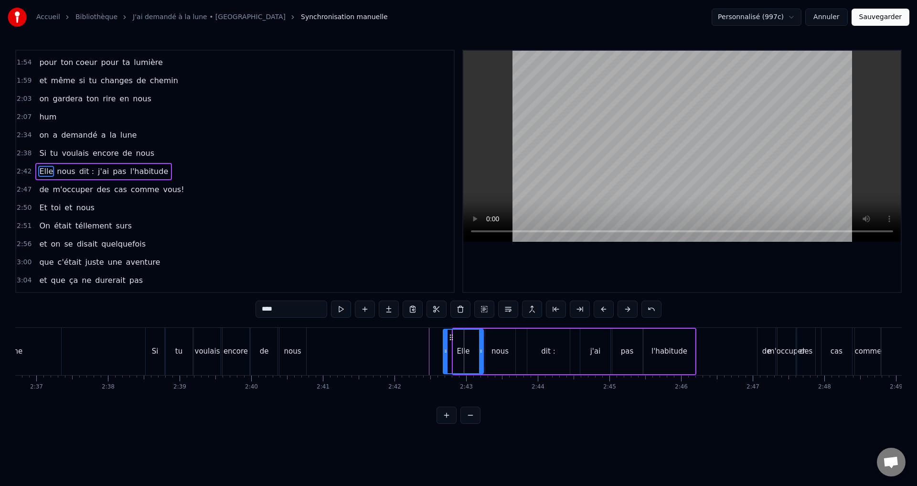
drag, startPoint x: 455, startPoint y: 353, endPoint x: 445, endPoint y: 350, distance: 10.6
click at [445, 350] on icon at bounding box center [446, 351] width 4 height 8
drag, startPoint x: 481, startPoint y: 349, endPoint x: 472, endPoint y: 349, distance: 9.1
click at [472, 349] on icon at bounding box center [472, 351] width 4 height 8
click at [497, 351] on div "nous" at bounding box center [499, 351] width 17 height 11
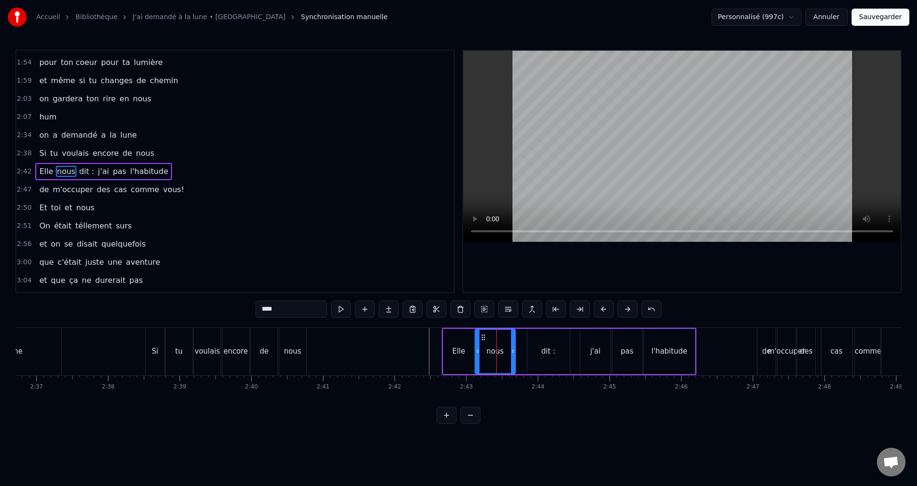
drag, startPoint x: 487, startPoint y: 345, endPoint x: 477, endPoint y: 345, distance: 10.0
click at [477, 345] on div at bounding box center [478, 350] width 4 height 43
drag, startPoint x: 513, startPoint y: 350, endPoint x: 500, endPoint y: 351, distance: 12.9
click at [500, 351] on icon at bounding box center [500, 351] width 4 height 8
click at [540, 353] on div "dit :" at bounding box center [548, 351] width 42 height 45
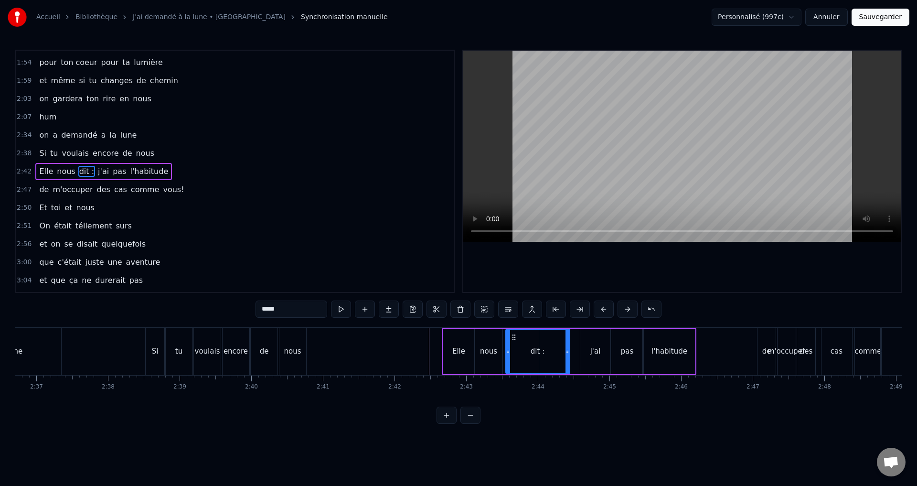
drag, startPoint x: 528, startPoint y: 346, endPoint x: 506, endPoint y: 349, distance: 21.7
click at [506, 349] on div at bounding box center [508, 350] width 4 height 43
drag, startPoint x: 567, startPoint y: 348, endPoint x: 536, endPoint y: 348, distance: 31.5
click at [536, 348] on icon at bounding box center [536, 351] width 4 height 8
click at [580, 357] on div "j'ai" at bounding box center [595, 351] width 31 height 45
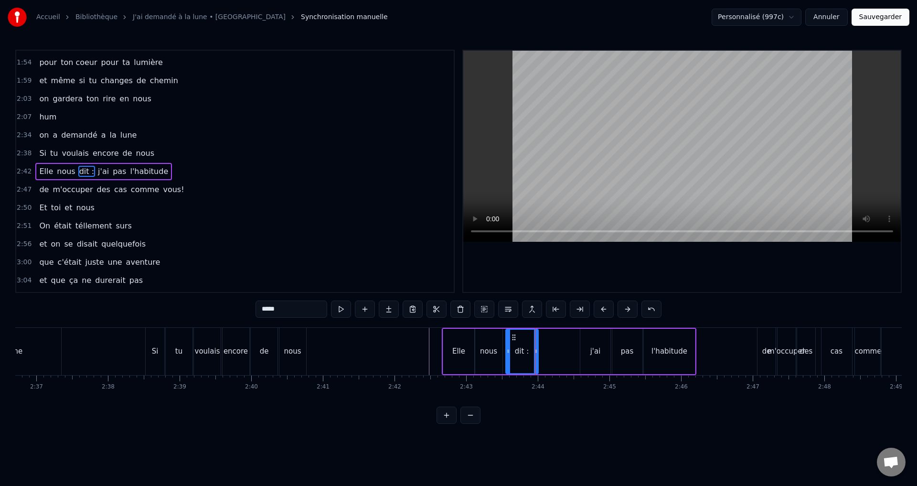
type input "****"
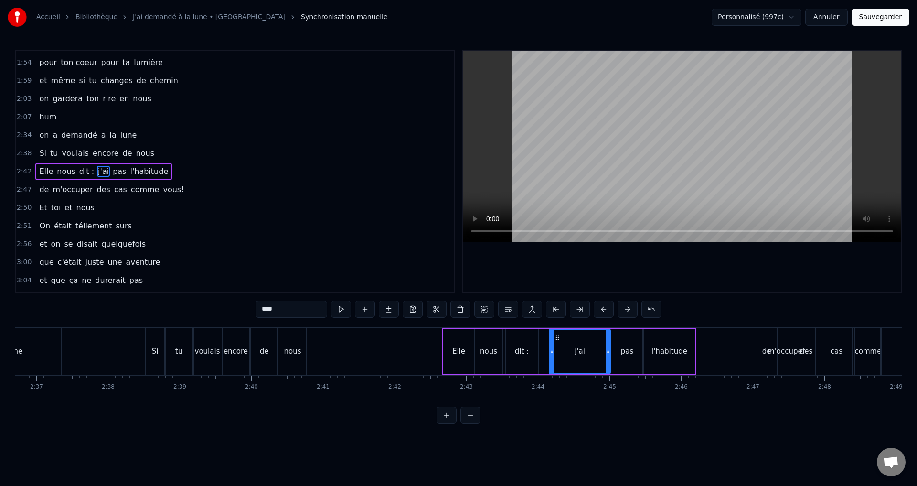
drag, startPoint x: 581, startPoint y: 347, endPoint x: 548, endPoint y: 346, distance: 32.5
click at [550, 346] on div at bounding box center [552, 350] width 4 height 43
drag, startPoint x: 606, startPoint y: 350, endPoint x: 579, endPoint y: 351, distance: 27.7
click at [579, 351] on icon at bounding box center [580, 351] width 4 height 8
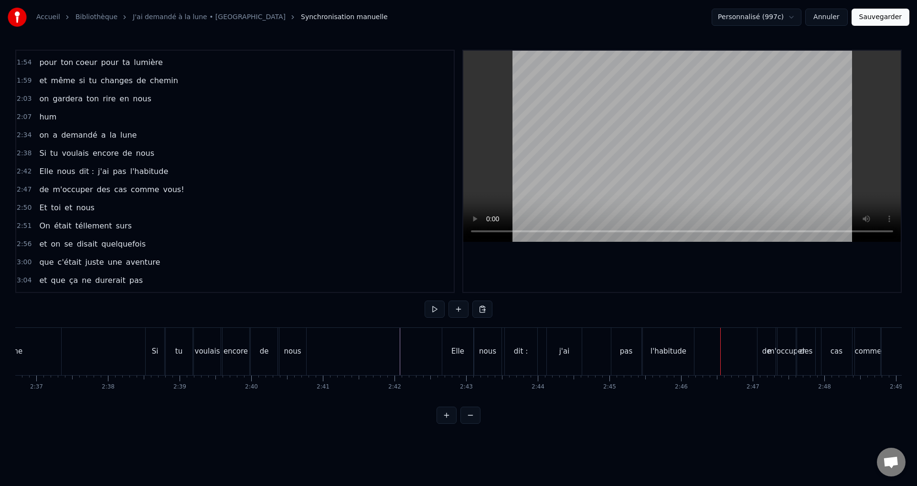
click at [617, 350] on div "pas" at bounding box center [626, 351] width 30 height 47
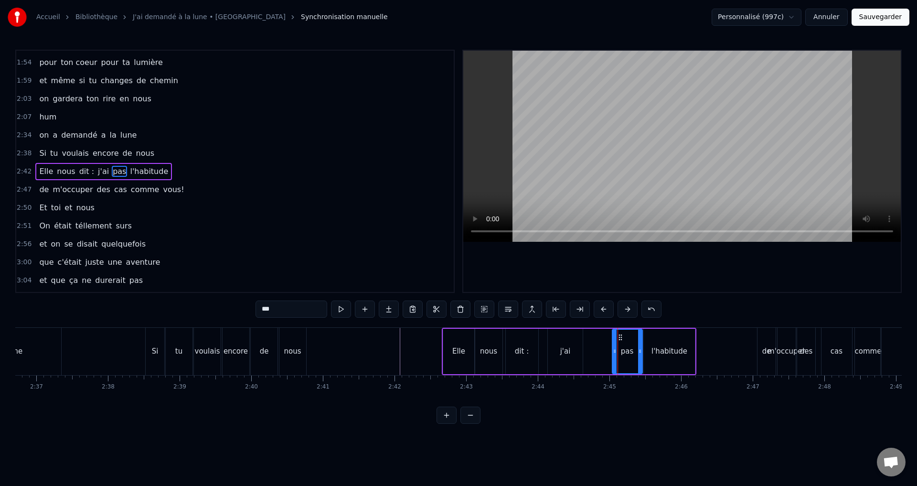
click at [569, 353] on div "j'ai" at bounding box center [565, 351] width 11 height 11
drag, startPoint x: 549, startPoint y: 350, endPoint x: 539, endPoint y: 350, distance: 10.5
click at [539, 350] on icon at bounding box center [540, 351] width 4 height 8
drag, startPoint x: 581, startPoint y: 345, endPoint x: 560, endPoint y: 350, distance: 21.1
click at [560, 350] on div at bounding box center [560, 350] width 4 height 43
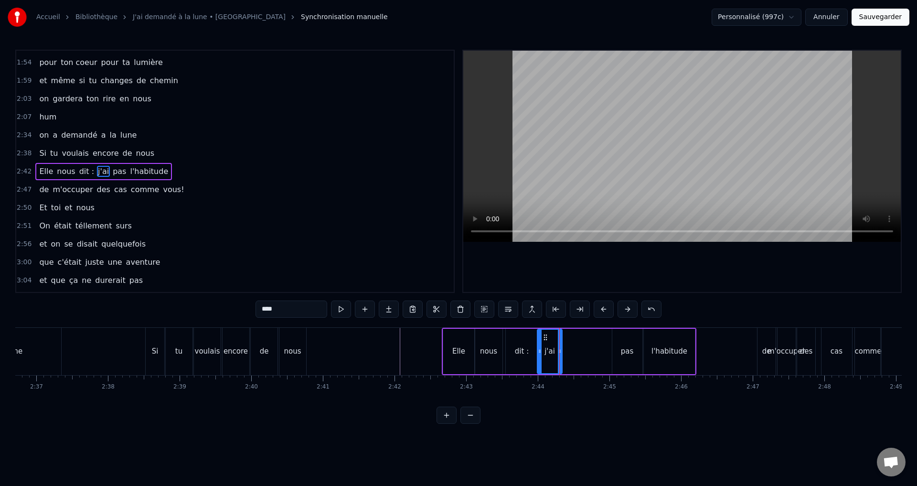
click at [620, 348] on div "pas" at bounding box center [627, 351] width 30 height 45
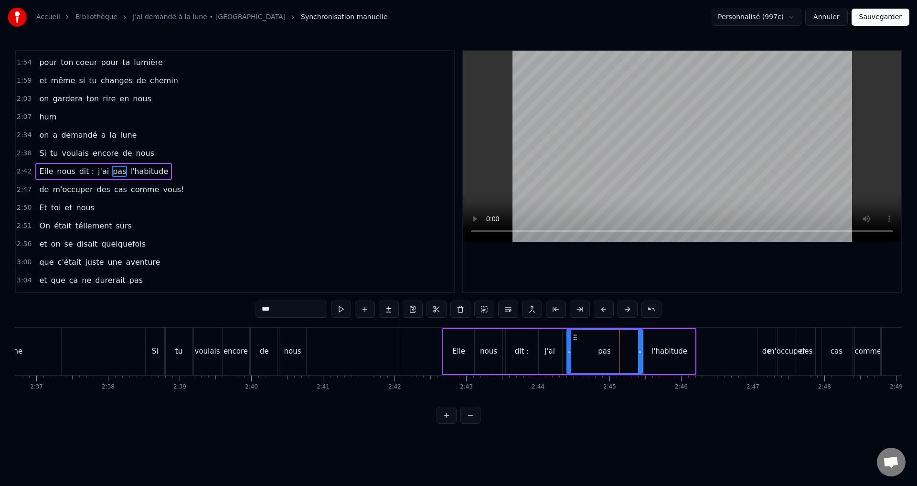
drag, startPoint x: 613, startPoint y: 346, endPoint x: 566, endPoint y: 354, distance: 47.0
click at [567, 354] on div at bounding box center [569, 350] width 4 height 43
drag, startPoint x: 641, startPoint y: 345, endPoint x: 604, endPoint y: 350, distance: 37.0
click at [604, 350] on div at bounding box center [603, 350] width 4 height 43
click at [653, 351] on div "l'habitude" at bounding box center [669, 351] width 51 height 45
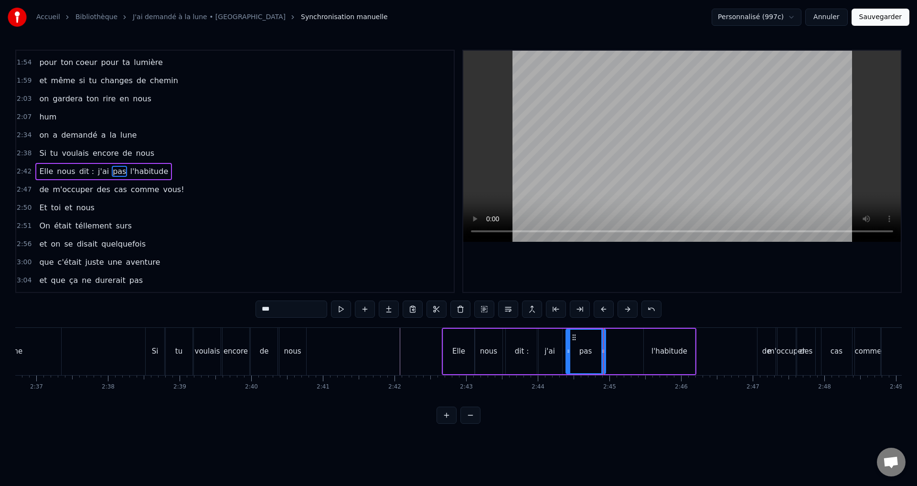
type input "**********"
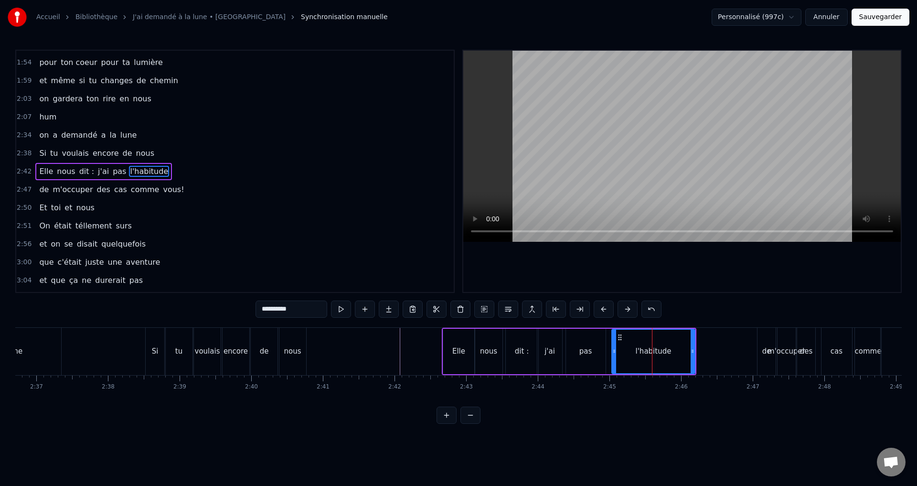
drag, startPoint x: 641, startPoint y: 347, endPoint x: 612, endPoint y: 351, distance: 28.9
click at [612, 351] on icon at bounding box center [614, 351] width 4 height 8
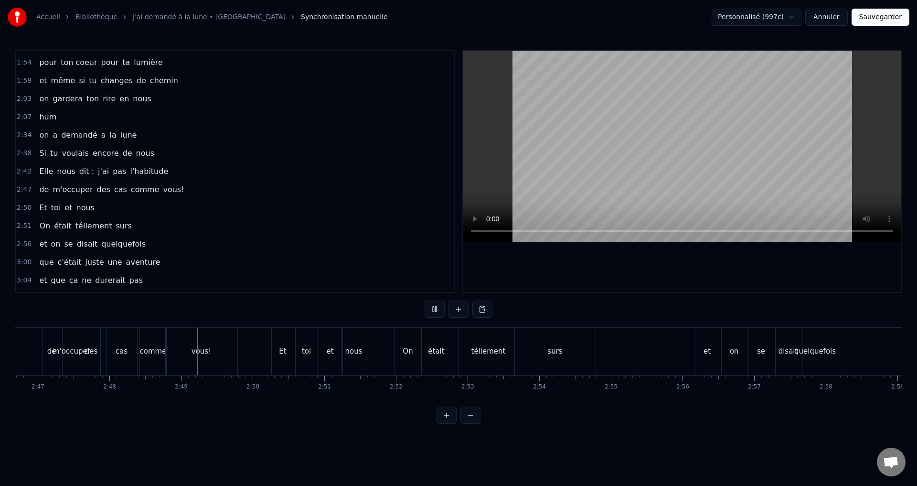
scroll to position [0, 12029]
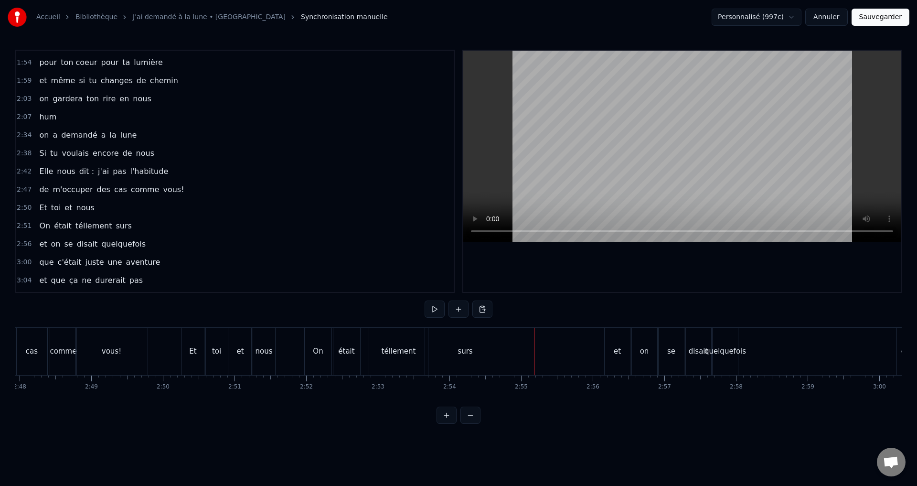
click at [392, 338] on div "téllement" at bounding box center [398, 351] width 59 height 47
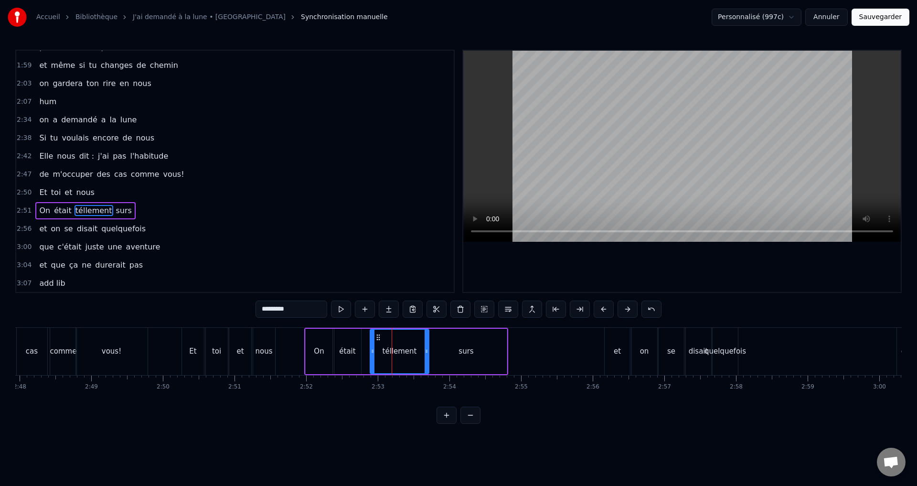
scroll to position [340, 0]
click at [269, 306] on input "*********" at bounding box center [291, 308] width 72 height 17
click at [267, 311] on input "*********" at bounding box center [291, 308] width 72 height 17
type input "*********"
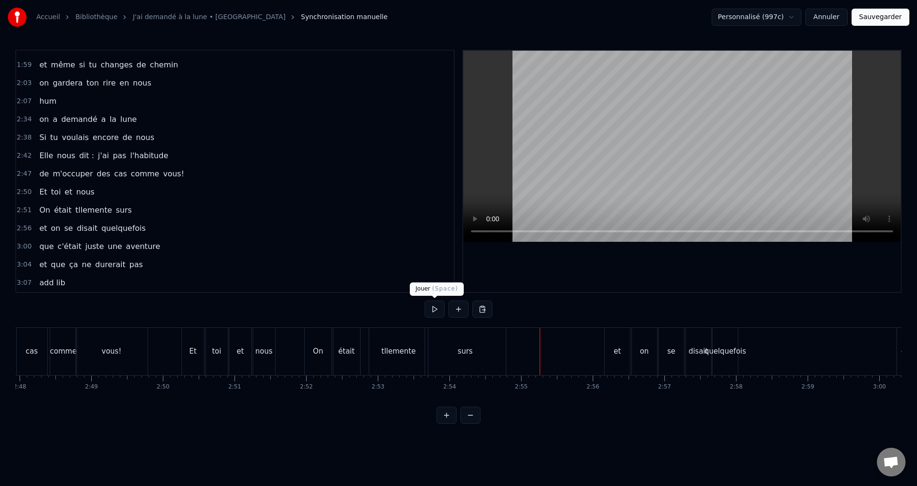
click at [438, 304] on button at bounding box center [435, 308] width 20 height 17
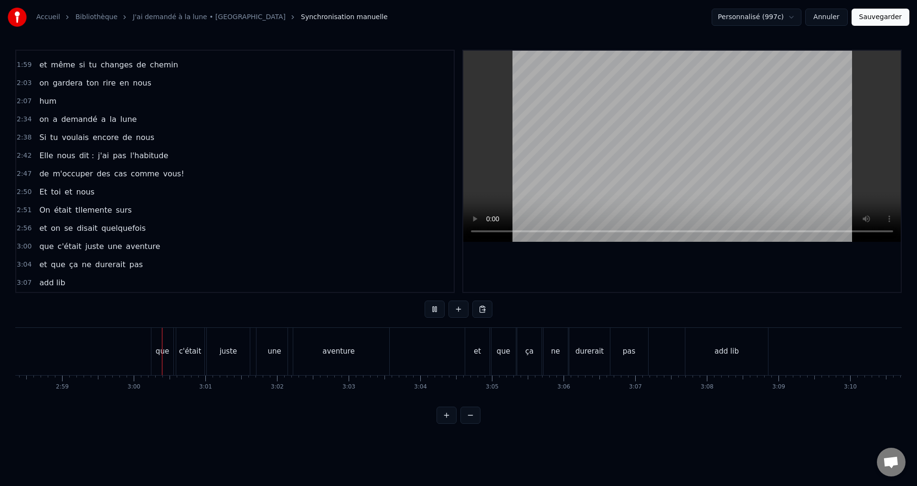
scroll to position [0, 12828]
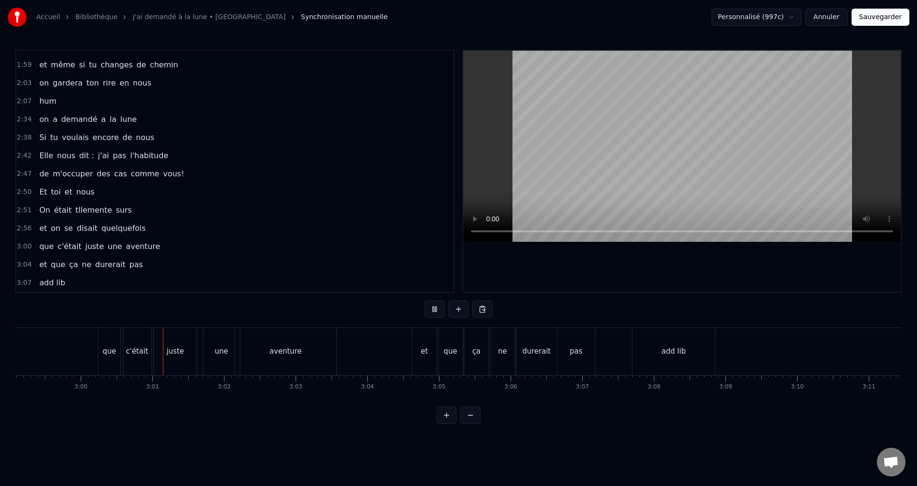
click at [438, 304] on button at bounding box center [435, 308] width 20 height 17
click at [146, 367] on div "c'était" at bounding box center [137, 351] width 28 height 47
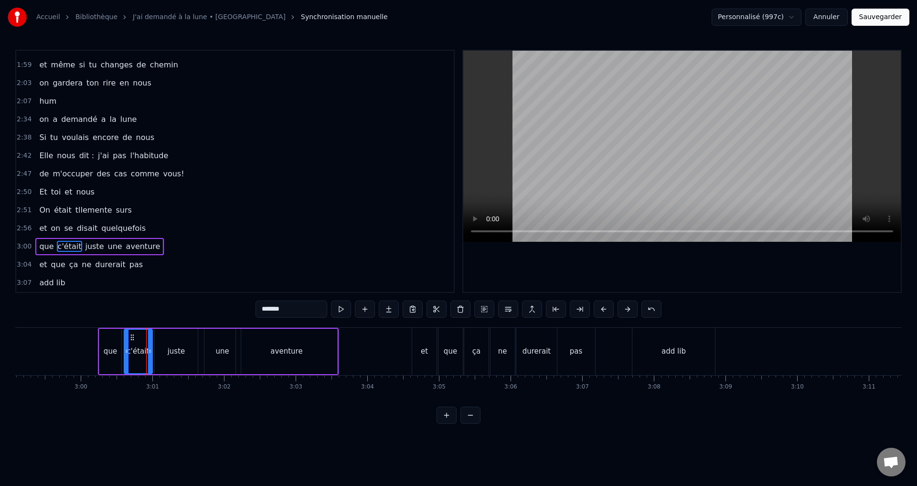
click at [172, 364] on div "juste" at bounding box center [176, 351] width 43 height 45
drag, startPoint x: 280, startPoint y: 312, endPoint x: 237, endPoint y: 308, distance: 42.7
click at [237, 308] on div "0:40 18 ans déjà dans nos murs 0:45 a partager ton sourire pur 0:48 tes conseil…" at bounding box center [458, 237] width 886 height 374
click at [228, 347] on div "une" at bounding box center [222, 351] width 36 height 45
click at [262, 306] on input "***" at bounding box center [291, 308] width 72 height 17
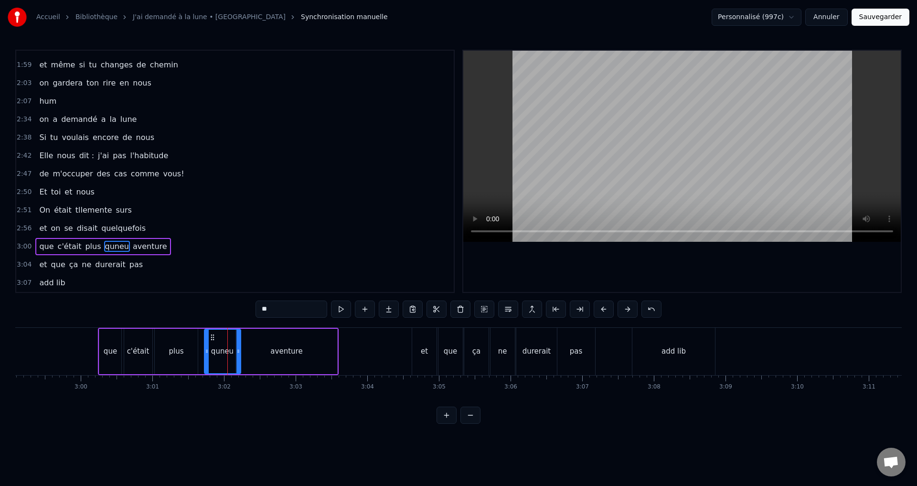
type input "*"
type input "******"
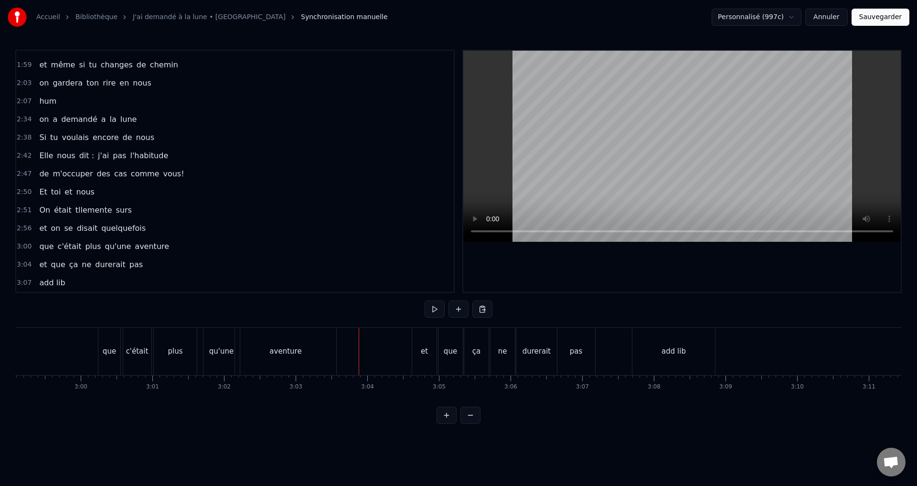
click at [438, 308] on button at bounding box center [435, 308] width 20 height 17
click at [420, 356] on div "et" at bounding box center [424, 351] width 24 height 47
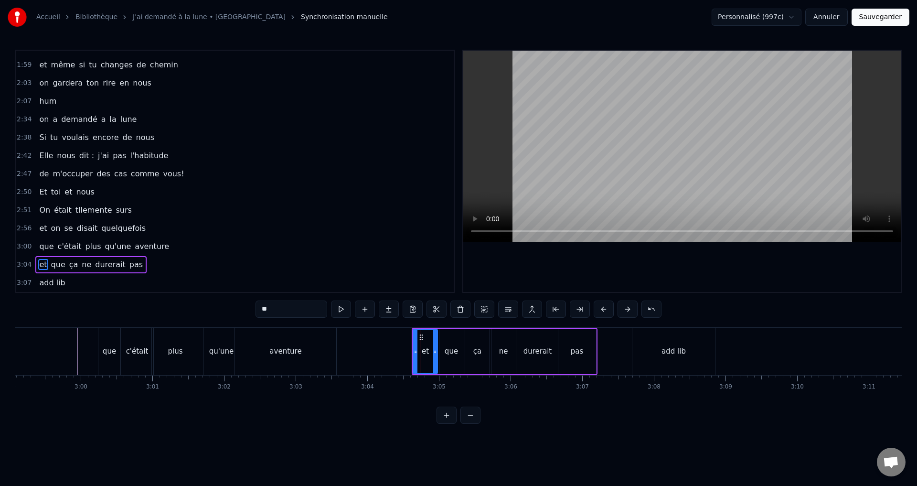
click at [458, 360] on div "que" at bounding box center [451, 351] width 24 height 45
click at [298, 302] on input "***" at bounding box center [291, 308] width 72 height 17
click at [433, 361] on div "et" at bounding box center [425, 351] width 24 height 45
drag, startPoint x: 302, startPoint y: 310, endPoint x: 204, endPoint y: 297, distance: 98.3
click at [204, 297] on div "0:40 18 ans déjà dans nos murs 0:45 a partager ton sourire pur 0:48 tes conseil…" at bounding box center [458, 237] width 886 height 374
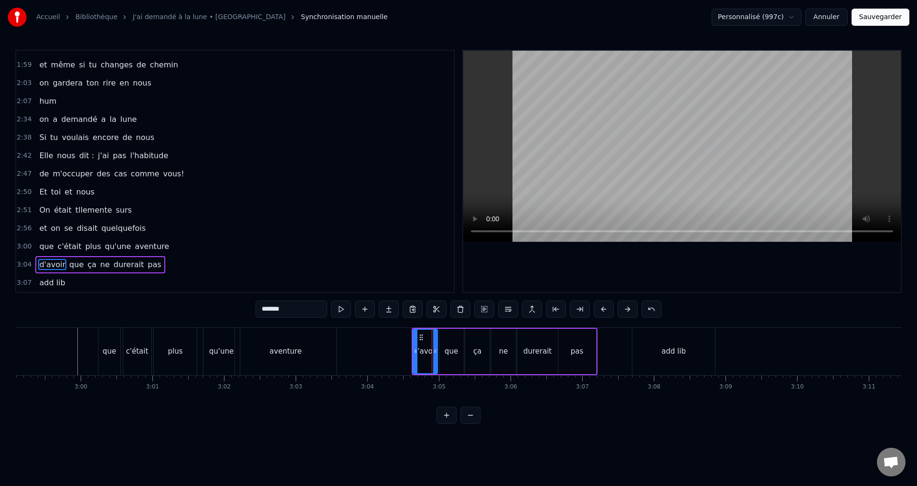
click at [447, 355] on div "que" at bounding box center [451, 351] width 13 height 11
drag, startPoint x: 277, startPoint y: 313, endPoint x: 245, endPoint y: 306, distance: 32.2
click at [245, 306] on div "0:40 18 ans déjà dans nos murs 0:45 a partager ton sourire pur 0:48 tes conseil…" at bounding box center [458, 237] width 886 height 374
type input "***"
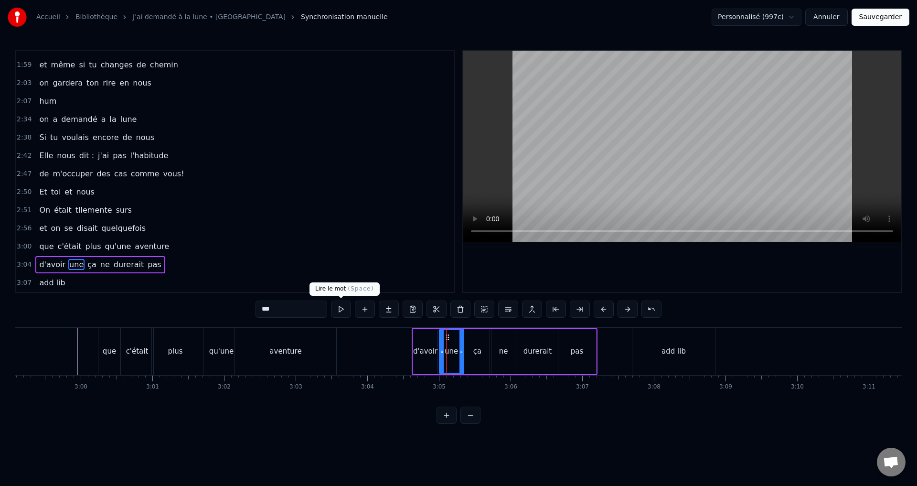
click at [476, 346] on div "ça" at bounding box center [477, 351] width 8 height 11
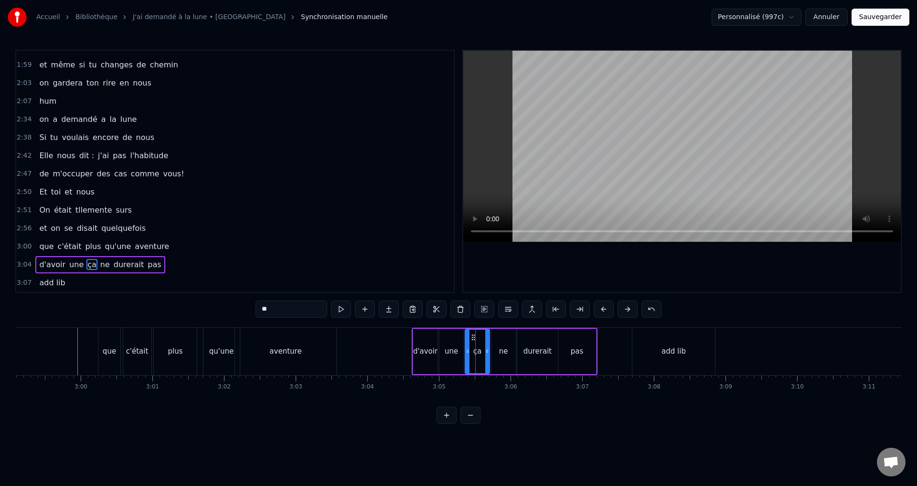
drag, startPoint x: 298, startPoint y: 309, endPoint x: 249, endPoint y: 305, distance: 49.9
click at [249, 305] on div "0:40 18 ans déjà dans nos murs 0:45 a partager ton sourire pur 0:48 tes conseil…" at bounding box center [458, 237] width 886 height 374
click at [493, 360] on div "ne" at bounding box center [503, 351] width 24 height 45
drag, startPoint x: 305, startPoint y: 313, endPoint x: 230, endPoint y: 308, distance: 75.2
click at [230, 308] on div "0:40 18 ans déjà dans nos murs 0:45 a partager ton sourire pur 0:48 tes conseil…" at bounding box center [458, 237] width 886 height 374
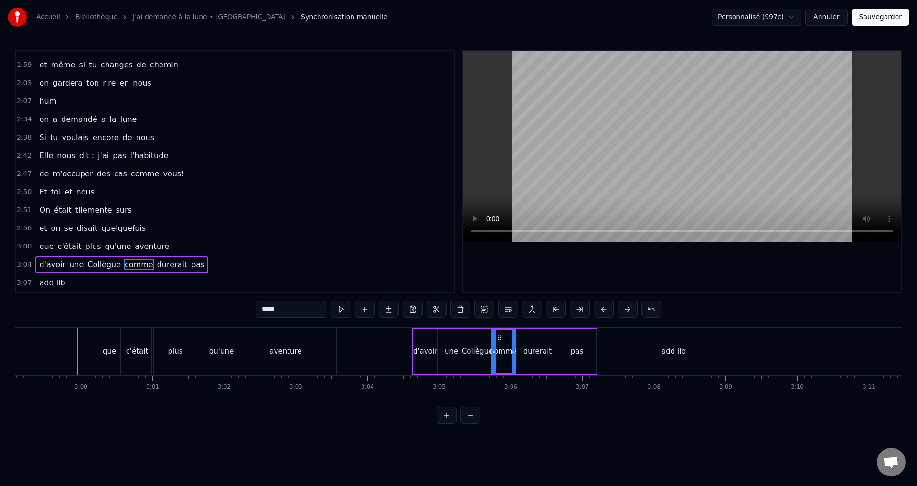
click at [547, 355] on div "durerait" at bounding box center [537, 351] width 29 height 11
drag, startPoint x: 310, startPoint y: 304, endPoint x: 155, endPoint y: 293, distance: 155.6
click at [156, 293] on div "0:40 18 ans déjà dans nos murs 0:45 a partager ton sourire pur 0:48 tes conseil…" at bounding box center [458, 237] width 886 height 374
type input "***"
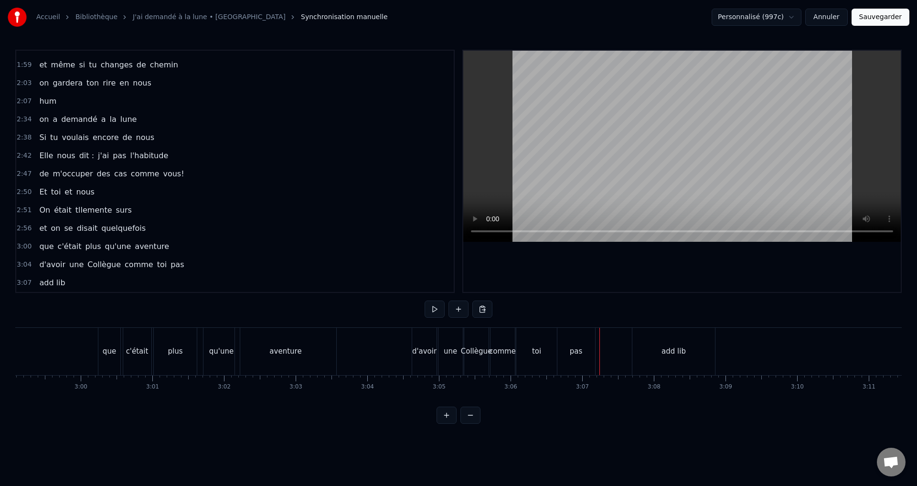
click at [426, 350] on div "d'avoir" at bounding box center [424, 351] width 24 height 11
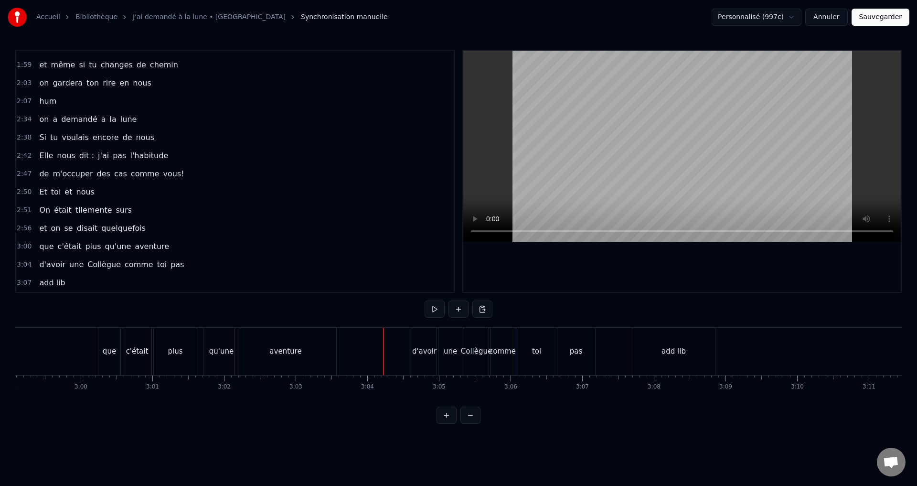
click at [579, 357] on div "pas" at bounding box center [576, 351] width 38 height 47
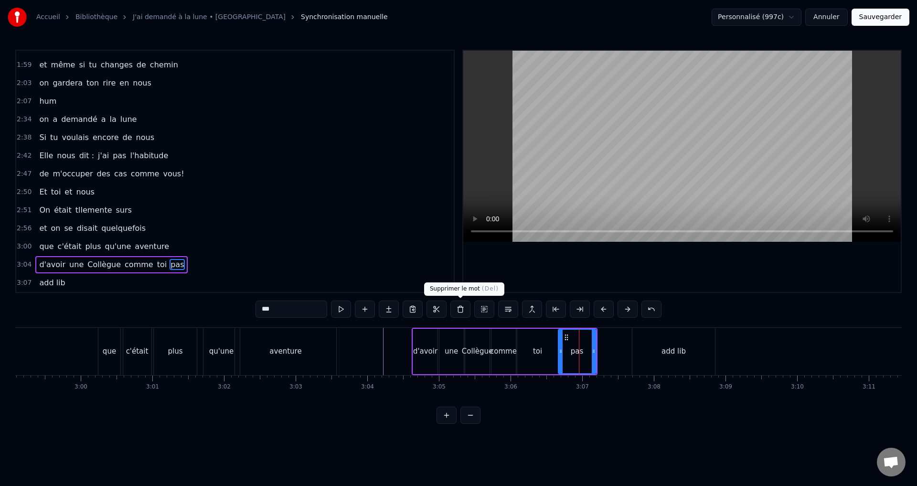
click at [460, 309] on button at bounding box center [460, 308] width 20 height 17
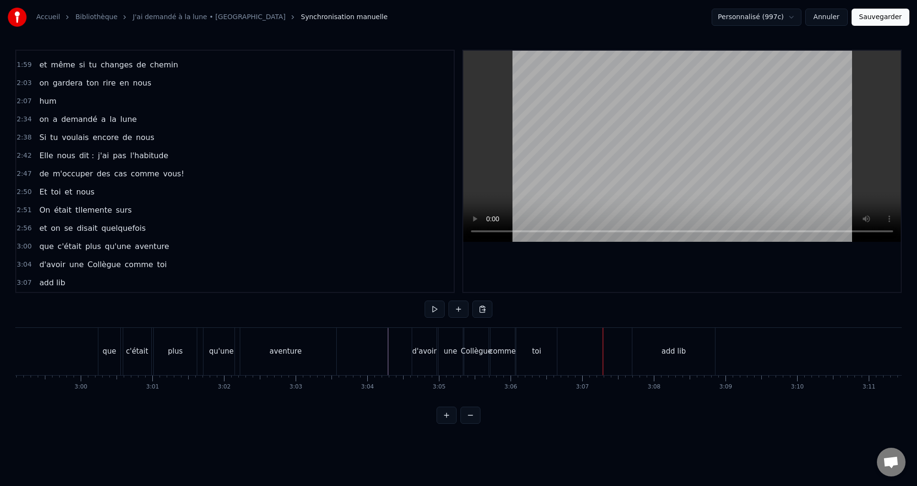
click at [881, 22] on button "Sauvegarder" at bounding box center [880, 17] width 58 height 17
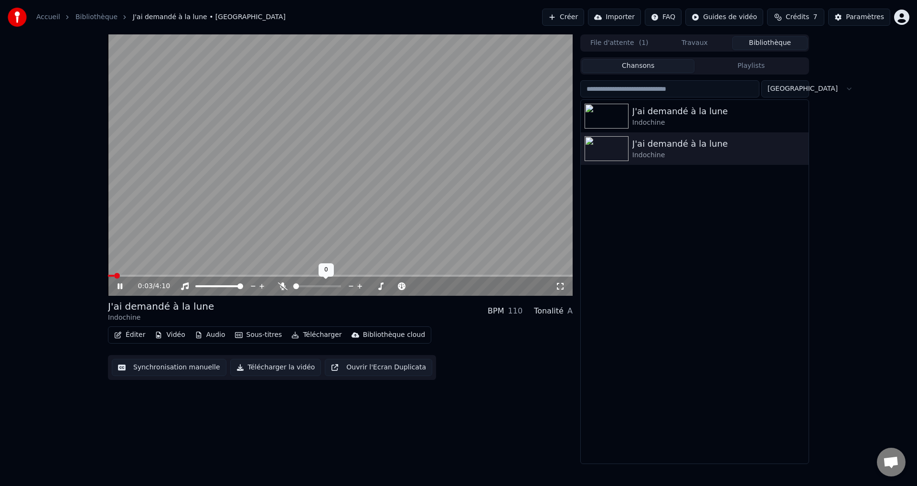
click at [293, 285] on span at bounding box center [293, 286] width 0 height 2
drag, startPoint x: 304, startPoint y: 285, endPoint x: 310, endPoint y: 285, distance: 6.2
click at [310, 285] on div at bounding box center [325, 286] width 77 height 10
click at [322, 287] on span at bounding box center [317, 286] width 48 height 2
click at [341, 285] on span at bounding box center [338, 286] width 6 height 6
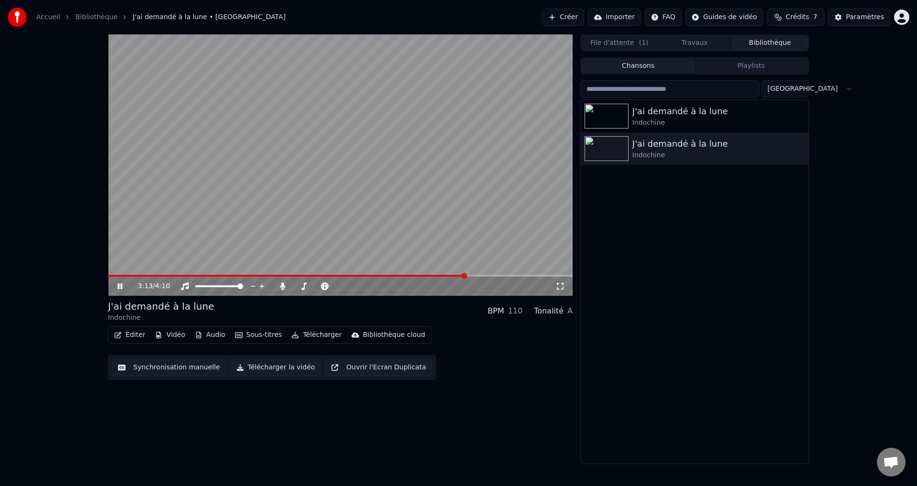
click at [176, 369] on button "Synchronisation manuelle" at bounding box center [169, 367] width 115 height 17
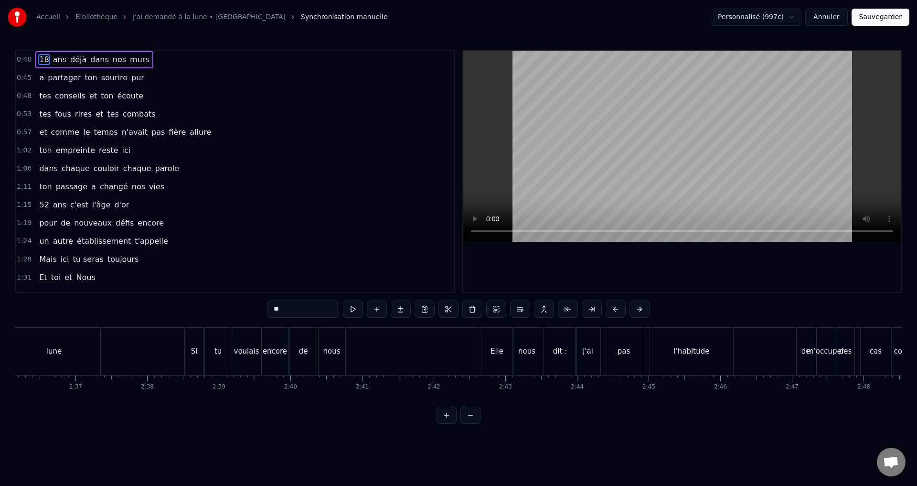
scroll to position [0, 11254]
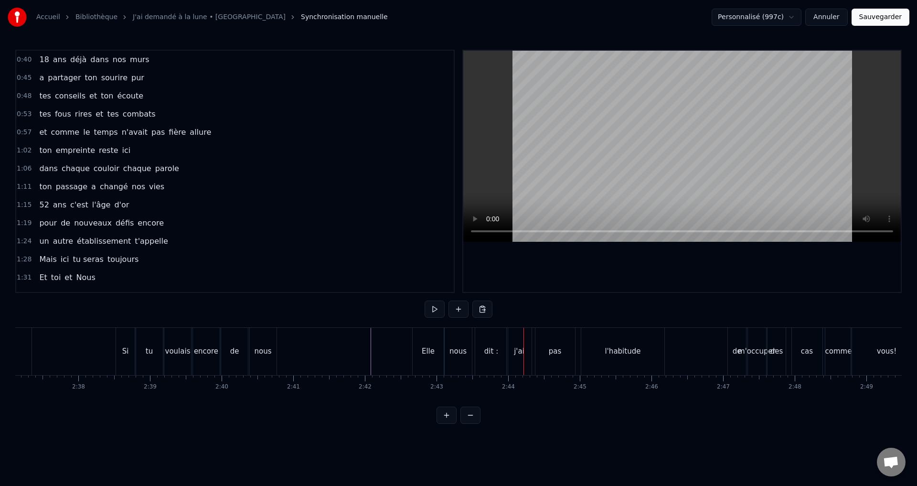
click at [425, 349] on div "Elle" at bounding box center [428, 351] width 13 height 11
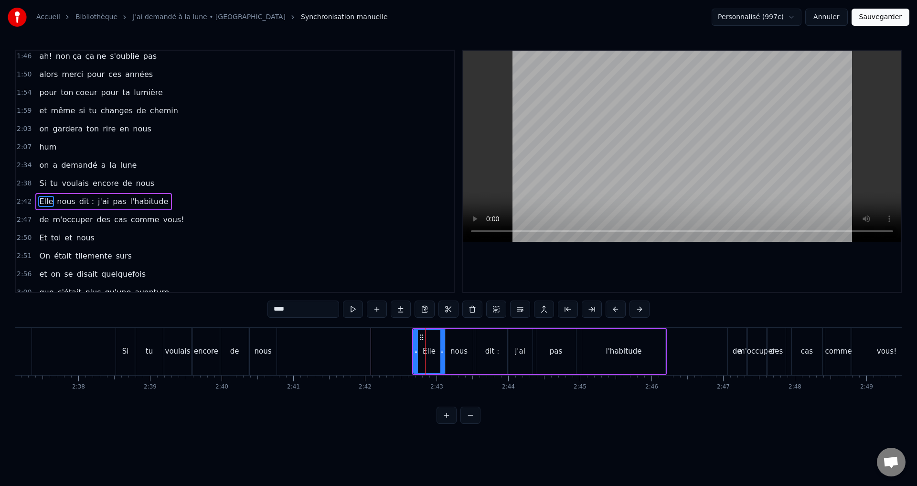
scroll to position [324, 0]
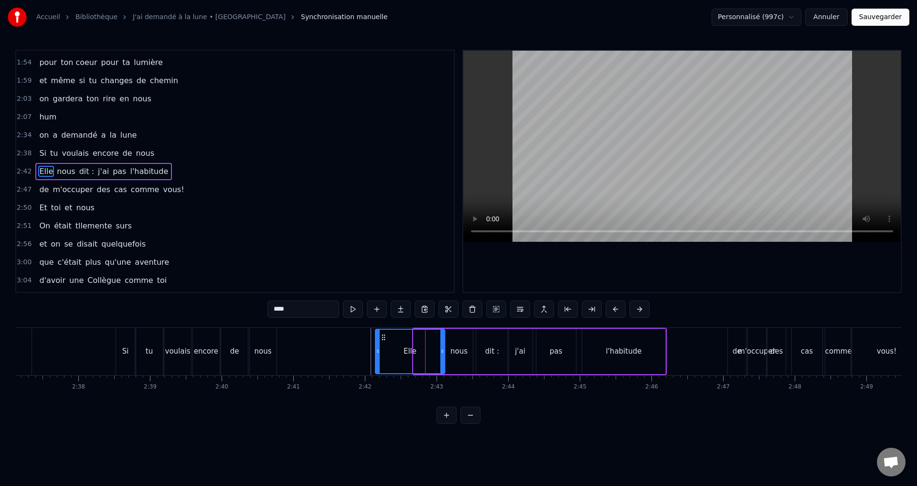
drag, startPoint x: 414, startPoint y: 349, endPoint x: 380, endPoint y: 350, distance: 34.4
click at [376, 347] on div at bounding box center [378, 350] width 4 height 43
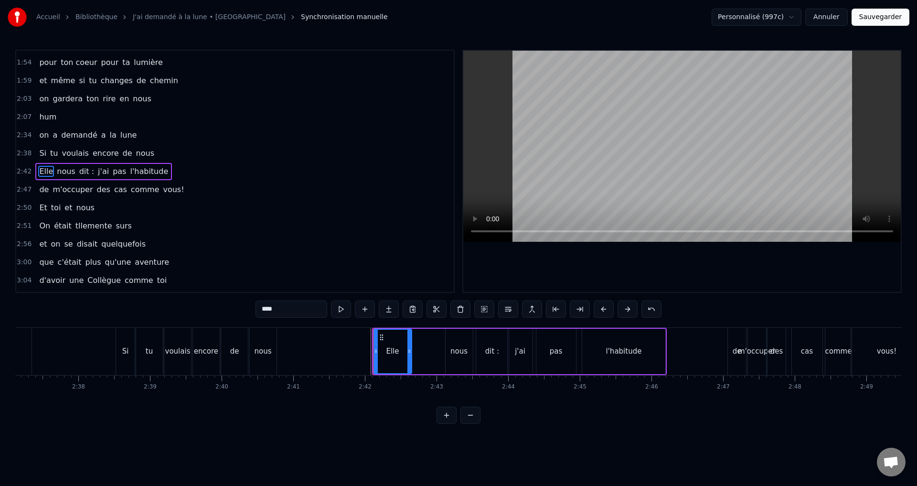
drag, startPoint x: 442, startPoint y: 350, endPoint x: 407, endPoint y: 350, distance: 35.3
click at [407, 350] on icon at bounding box center [409, 351] width 4 height 8
click at [455, 347] on div "nous" at bounding box center [458, 351] width 17 height 11
drag, startPoint x: 447, startPoint y: 348, endPoint x: 416, endPoint y: 348, distance: 31.0
click at [416, 348] on icon at bounding box center [417, 351] width 4 height 8
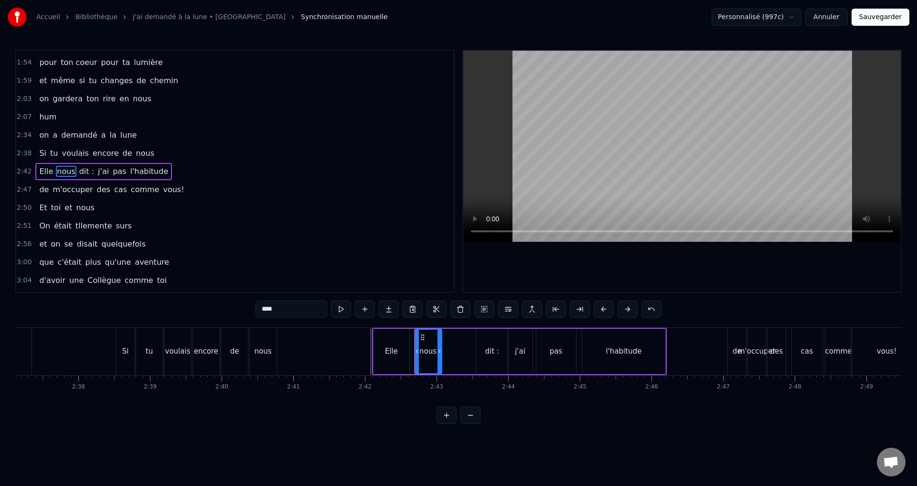
drag, startPoint x: 468, startPoint y: 349, endPoint x: 437, endPoint y: 346, distance: 31.1
click at [437, 346] on div at bounding box center [439, 350] width 4 height 43
click at [486, 346] on div "dit :" at bounding box center [492, 351] width 14 height 11
type input "*****"
drag, startPoint x: 478, startPoint y: 351, endPoint x: 445, endPoint y: 350, distance: 33.4
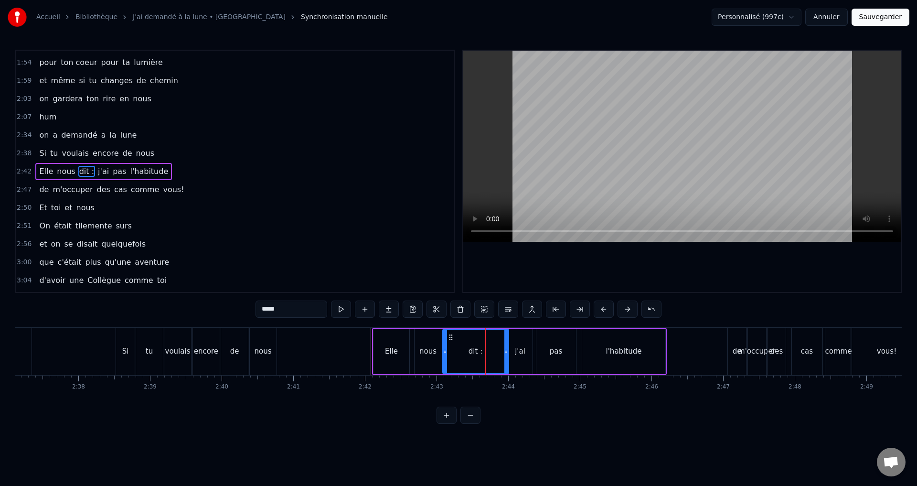
click at [445, 350] on icon at bounding box center [445, 351] width 4 height 8
drag, startPoint x: 504, startPoint y: 350, endPoint x: 463, endPoint y: 350, distance: 41.1
click at [463, 350] on icon at bounding box center [465, 351] width 4 height 8
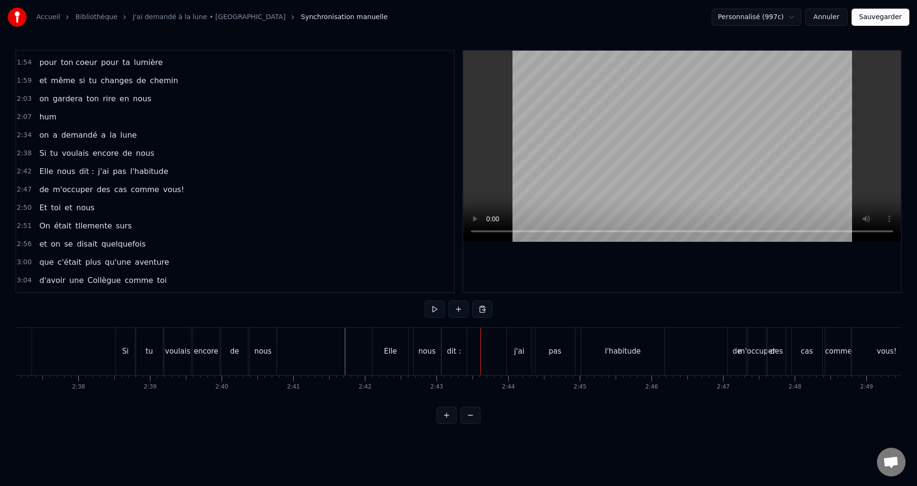
click at [460, 349] on div "dit :" at bounding box center [454, 351] width 25 height 47
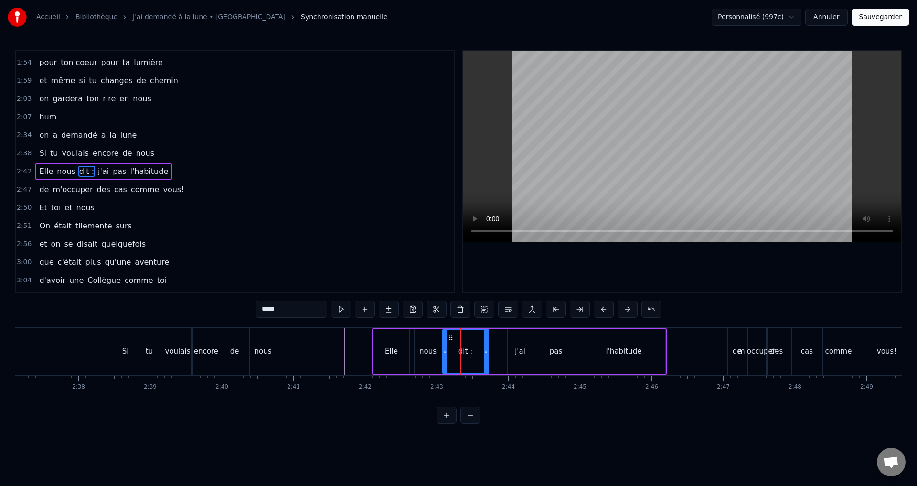
drag, startPoint x: 467, startPoint y: 347, endPoint x: 488, endPoint y: 347, distance: 21.5
click at [488, 347] on div at bounding box center [486, 350] width 4 height 43
drag, startPoint x: 445, startPoint y: 346, endPoint x: 463, endPoint y: 349, distance: 18.4
click at [463, 349] on div at bounding box center [463, 350] width 4 height 43
click at [433, 348] on div "nous" at bounding box center [427, 351] width 17 height 11
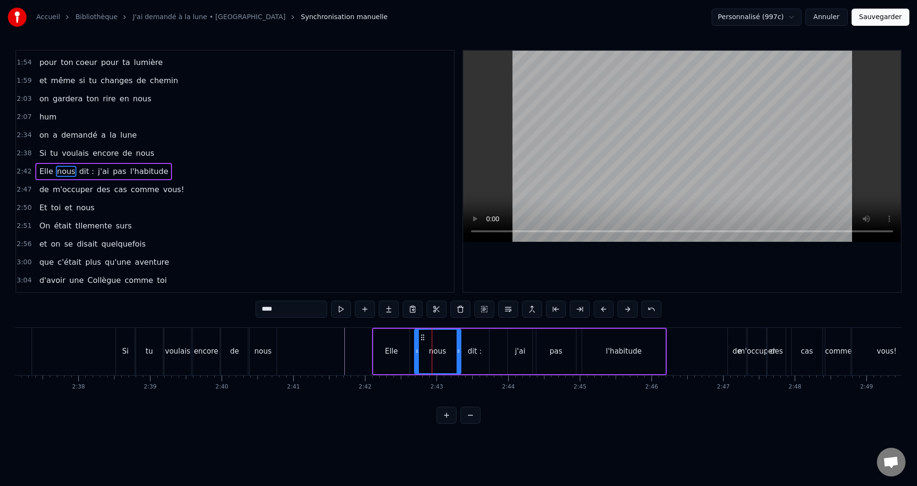
drag, startPoint x: 440, startPoint y: 347, endPoint x: 459, endPoint y: 349, distance: 19.2
click at [459, 349] on icon at bounding box center [459, 351] width 4 height 8
drag, startPoint x: 417, startPoint y: 350, endPoint x: 432, endPoint y: 351, distance: 15.3
click at [432, 351] on icon at bounding box center [432, 351] width 4 height 8
click at [409, 351] on div "Elle" at bounding box center [391, 351] width 37 height 45
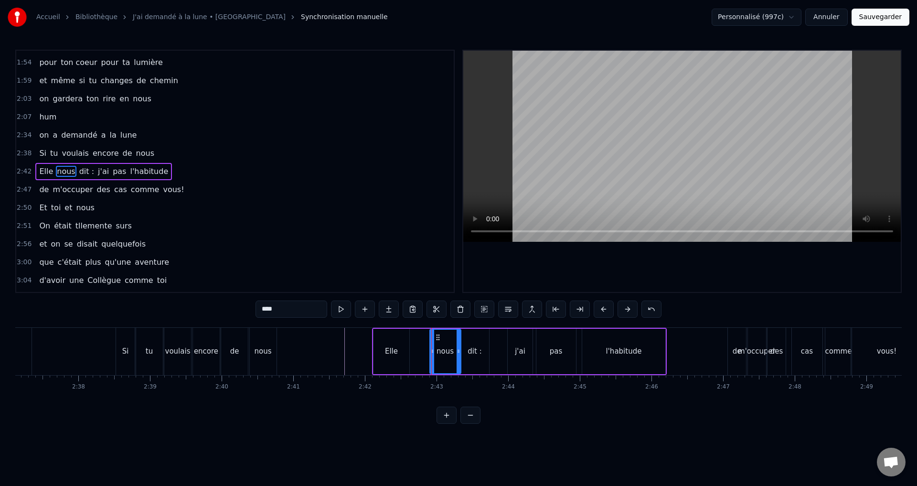
type input "****"
click at [409, 351] on div "Elle" at bounding box center [391, 351] width 37 height 45
drag, startPoint x: 407, startPoint y: 351, endPoint x: 425, endPoint y: 352, distance: 17.7
click at [425, 352] on icon at bounding box center [424, 351] width 4 height 8
drag, startPoint x: 376, startPoint y: 354, endPoint x: 401, endPoint y: 356, distance: 24.9
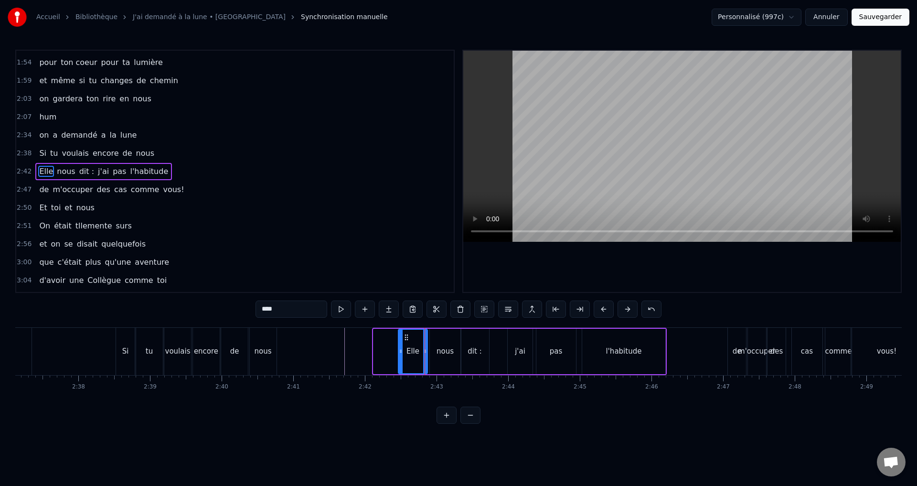
click at [401, 356] on div at bounding box center [401, 350] width 4 height 43
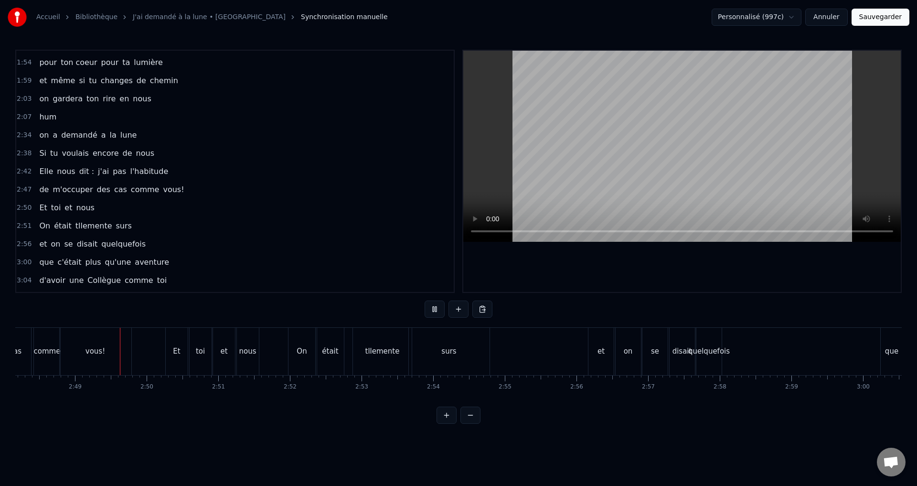
scroll to position [0, 12057]
click at [374, 347] on div "tllemente" at bounding box center [371, 351] width 34 height 11
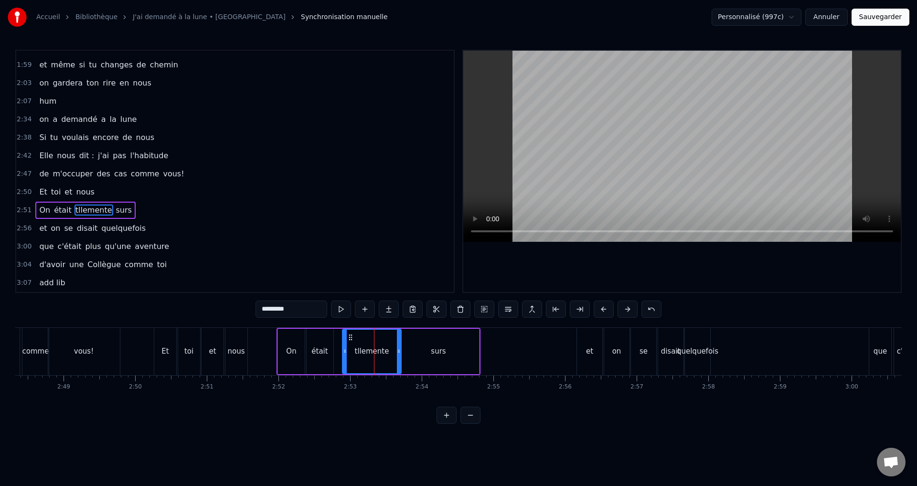
click at [265, 312] on input "*********" at bounding box center [291, 308] width 72 height 17
click at [425, 357] on div "surs" at bounding box center [438, 351] width 81 height 45
type input "****"
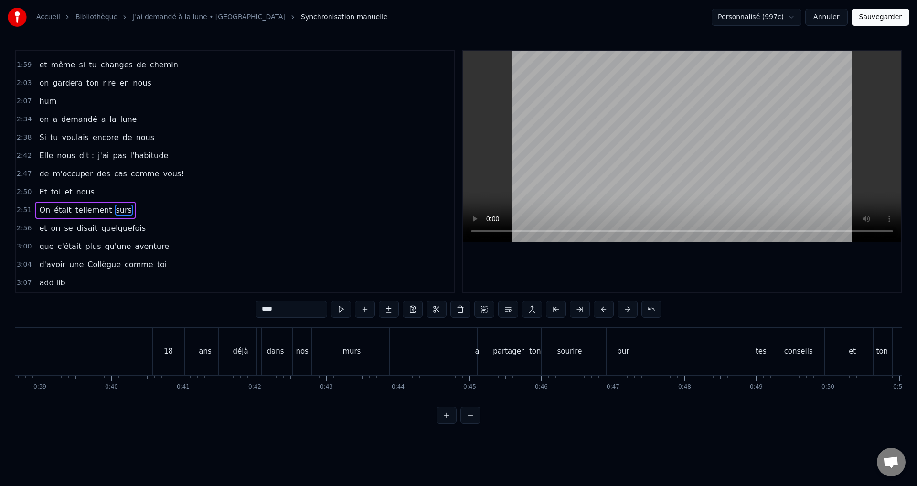
scroll to position [0, 2779]
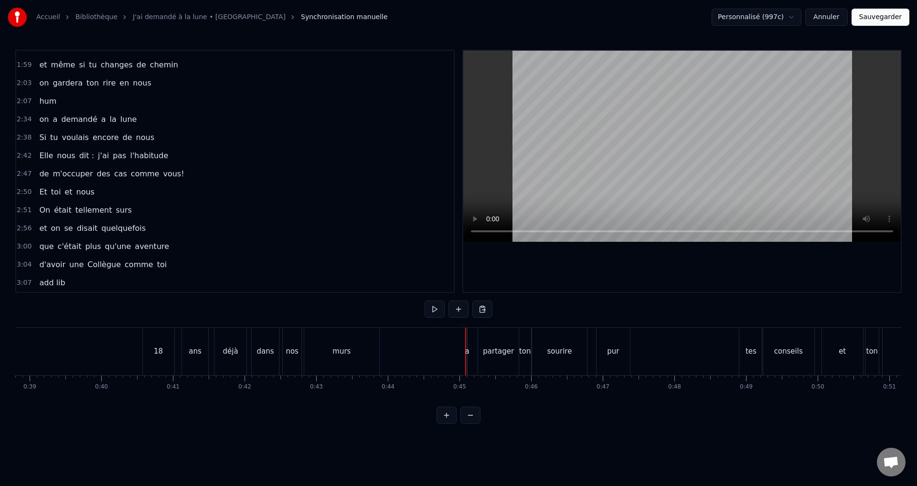
click at [467, 359] on div "a" at bounding box center [467, 351] width 1 height 47
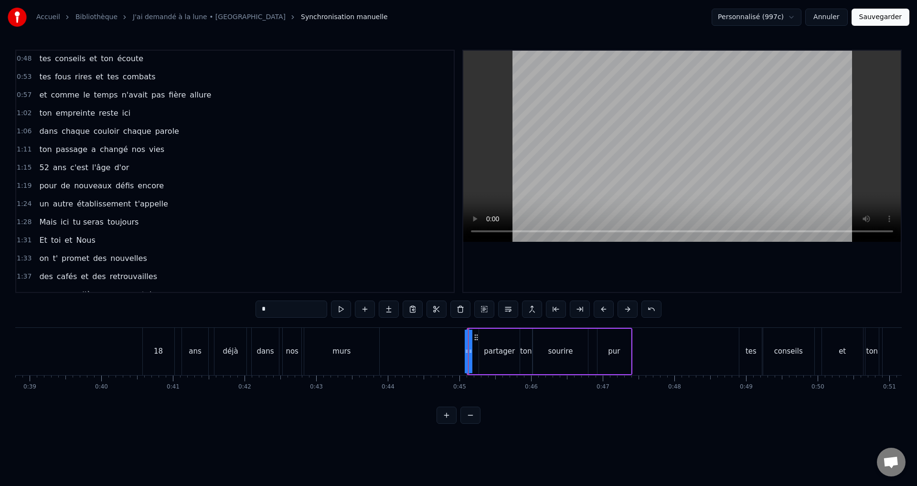
scroll to position [0, 0]
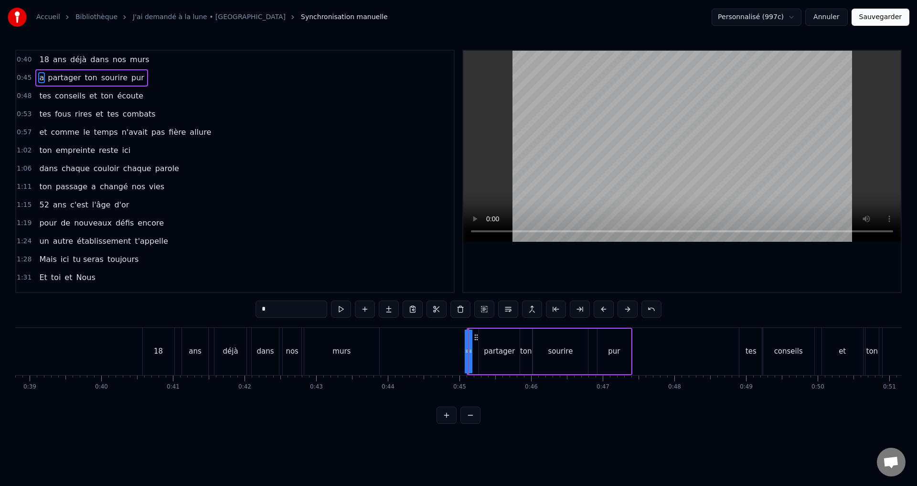
drag, startPoint x: 310, startPoint y: 313, endPoint x: 251, endPoint y: 310, distance: 59.7
click at [251, 310] on div "0:40 18 ans déjà dans nos murs 0:45 a partager ton sourire pur 0:48 tes conseil…" at bounding box center [458, 237] width 886 height 374
click at [486, 362] on div "partager" at bounding box center [499, 351] width 41 height 45
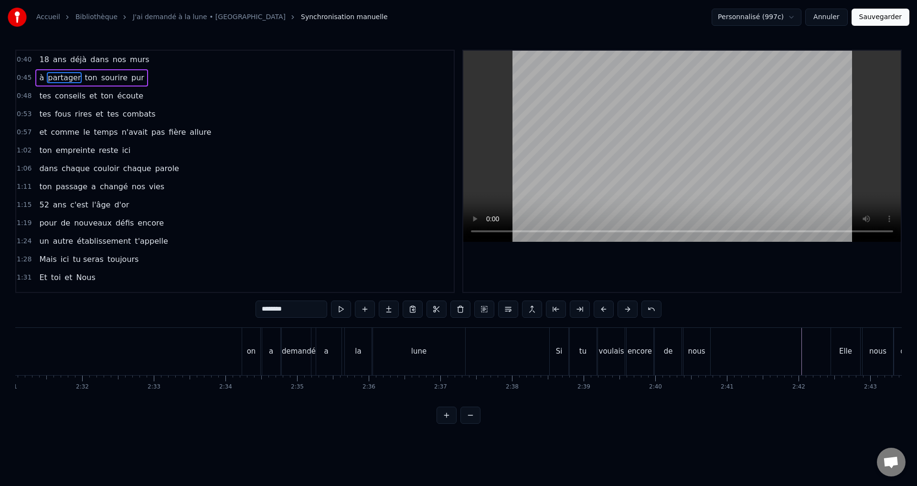
scroll to position [0, 10791]
click at [354, 351] on div "a" at bounding box center [355, 351] width 4 height 11
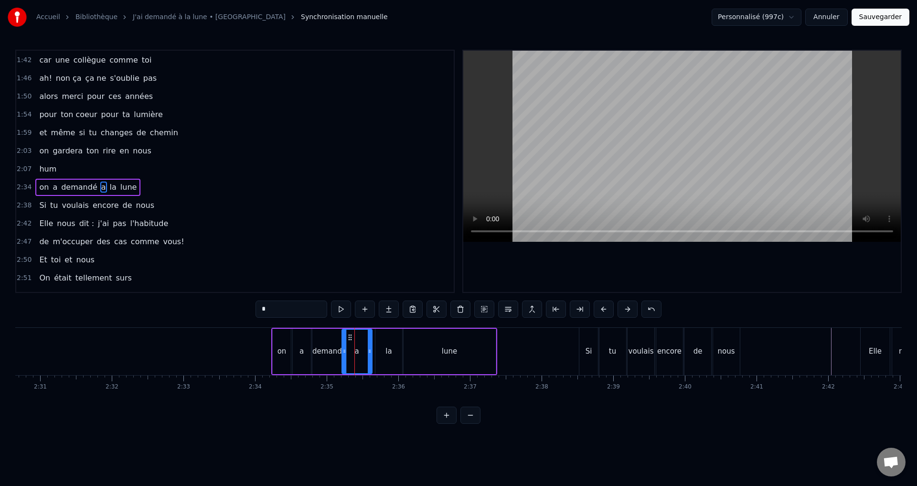
scroll to position [287, 0]
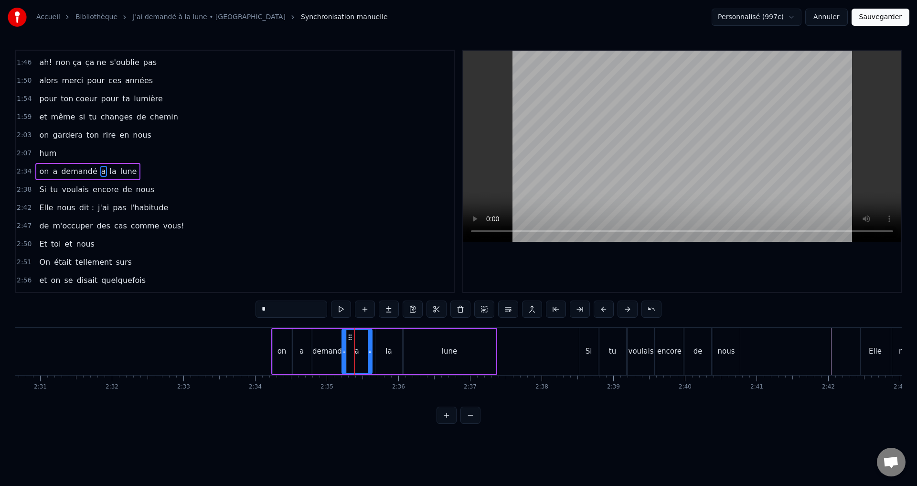
drag, startPoint x: 291, startPoint y: 306, endPoint x: 232, endPoint y: 308, distance: 59.3
click at [232, 308] on div "0:40 18 ans déjà dans nos murs 0:45 à partager ton sourire pur 0:48 tes conseil…" at bounding box center [458, 237] width 886 height 374
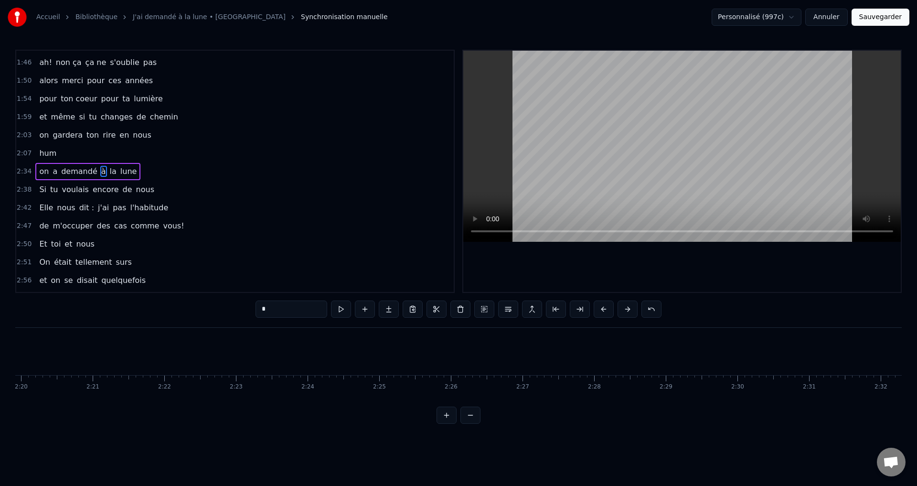
type input "*"
click at [903, 14] on button "Sauvegarder" at bounding box center [880, 17] width 58 height 17
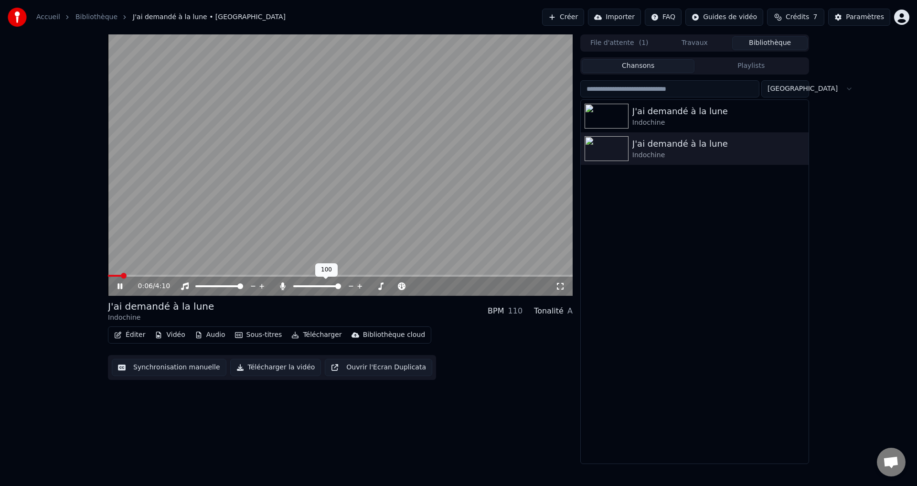
click at [341, 287] on span at bounding box center [338, 286] width 6 height 6
click at [263, 275] on span at bounding box center [340, 276] width 465 height 2
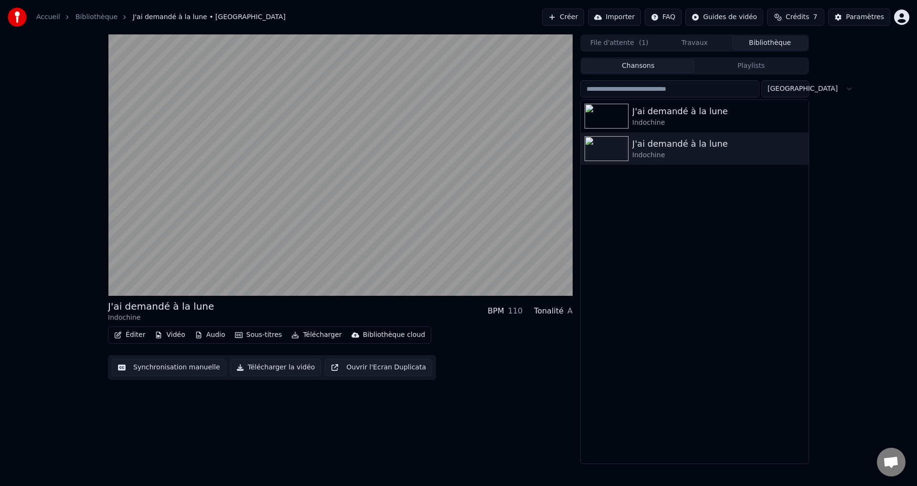
click at [310, 445] on div "J'ai demandé à la lune Indochine BPM 110 Tonalité A Éditer Vidéo Audio Sous-tit…" at bounding box center [340, 248] width 465 height 429
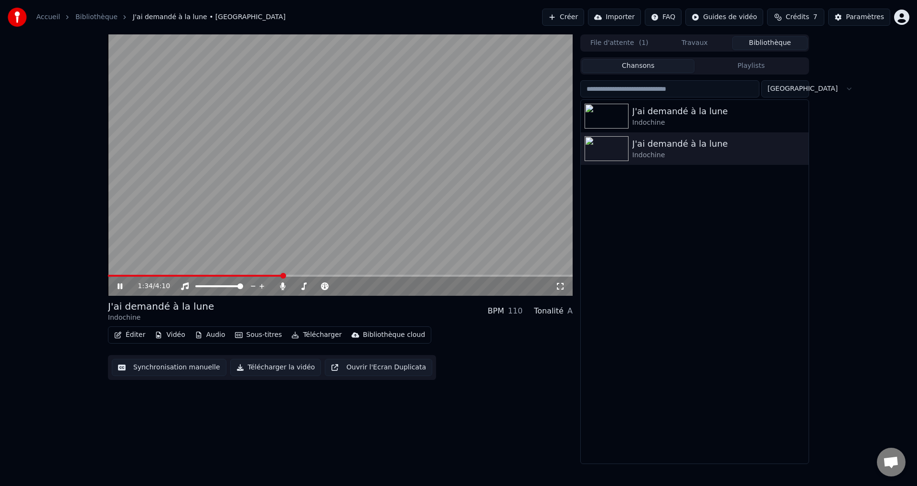
click at [313, 335] on button "Télécharger" at bounding box center [316, 334] width 58 height 13
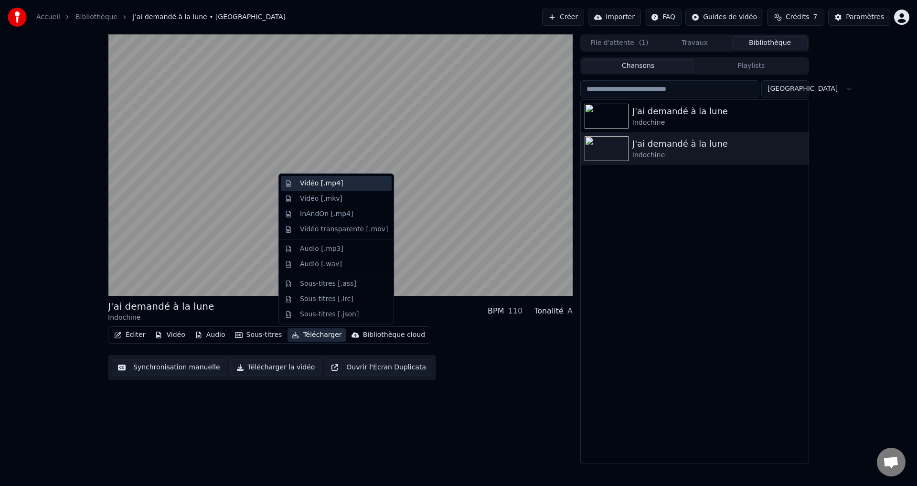
click at [351, 185] on div "Vidéo [.mp4]" at bounding box center [344, 184] width 88 height 10
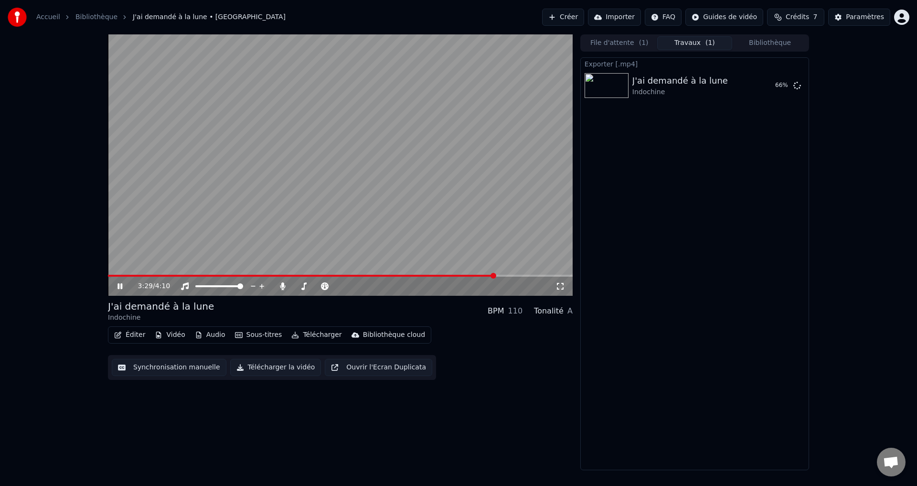
click at [333, 205] on video at bounding box center [340, 164] width 465 height 261
